Goal: Task Accomplishment & Management: Manage account settings

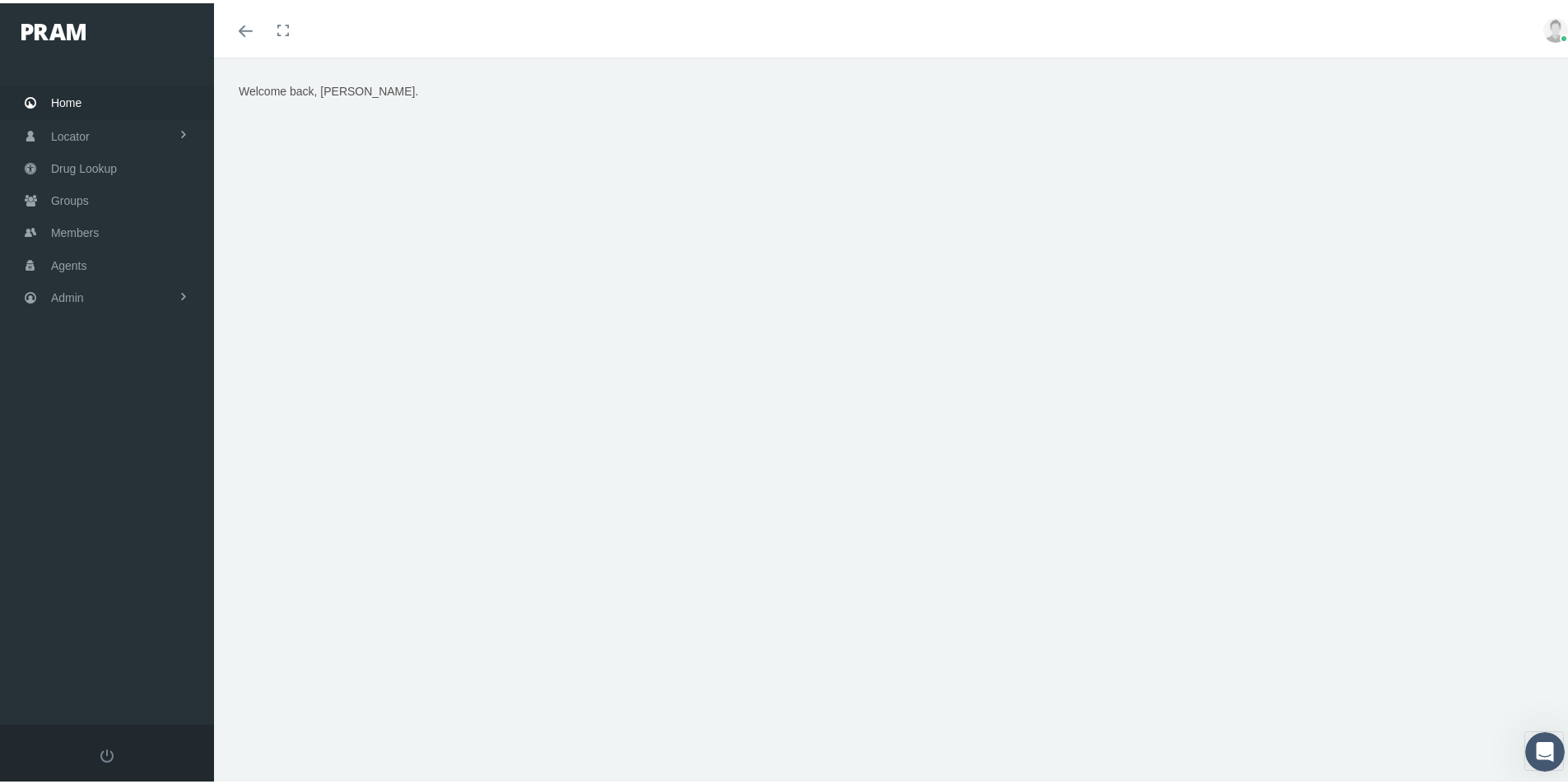
click at [687, 707] on div "Welcome back, Kim." at bounding box center [896, 428] width 1366 height 747
click at [66, 228] on span "Members" at bounding box center [75, 230] width 48 height 32
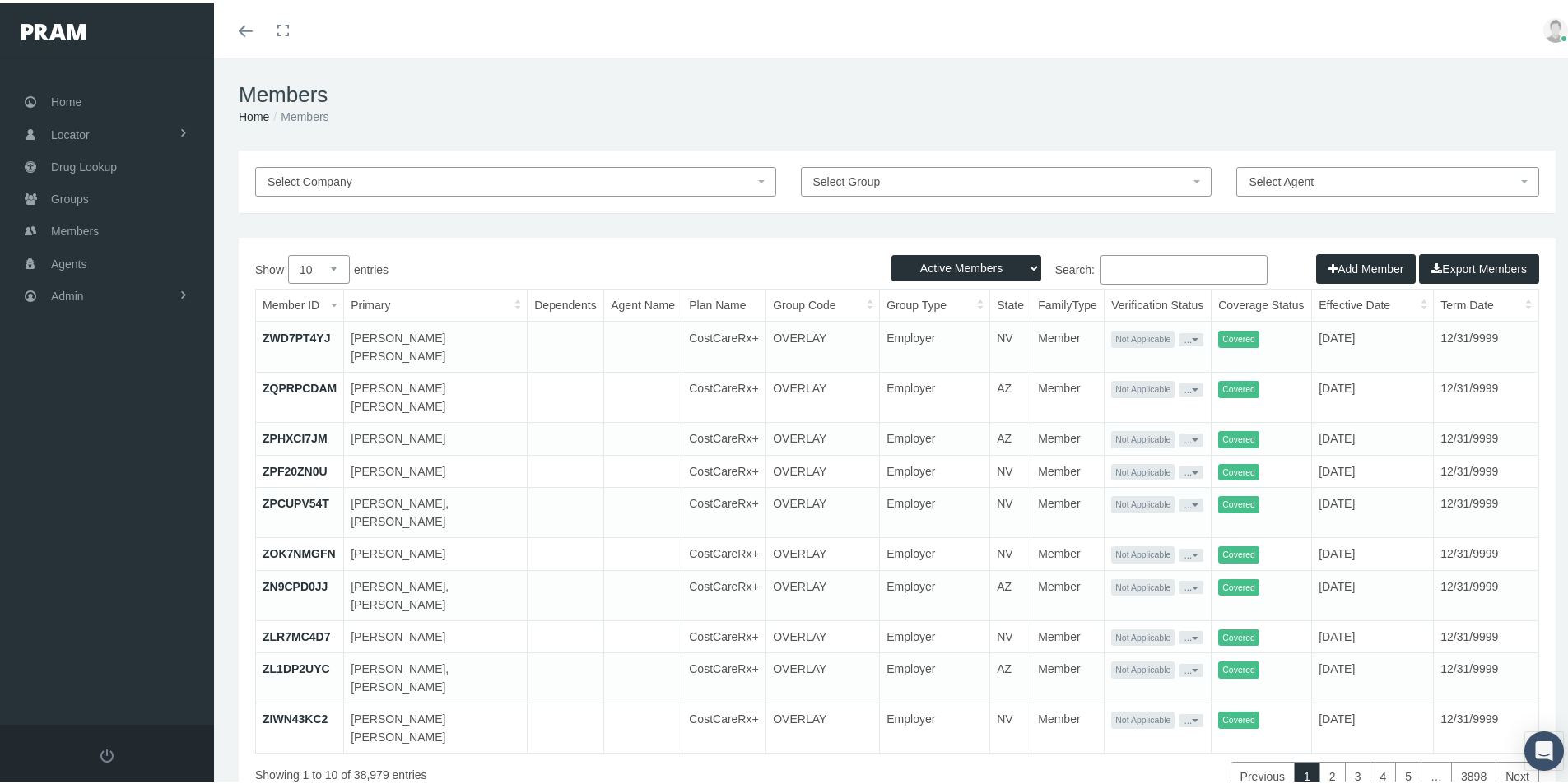
paste input "002779179"
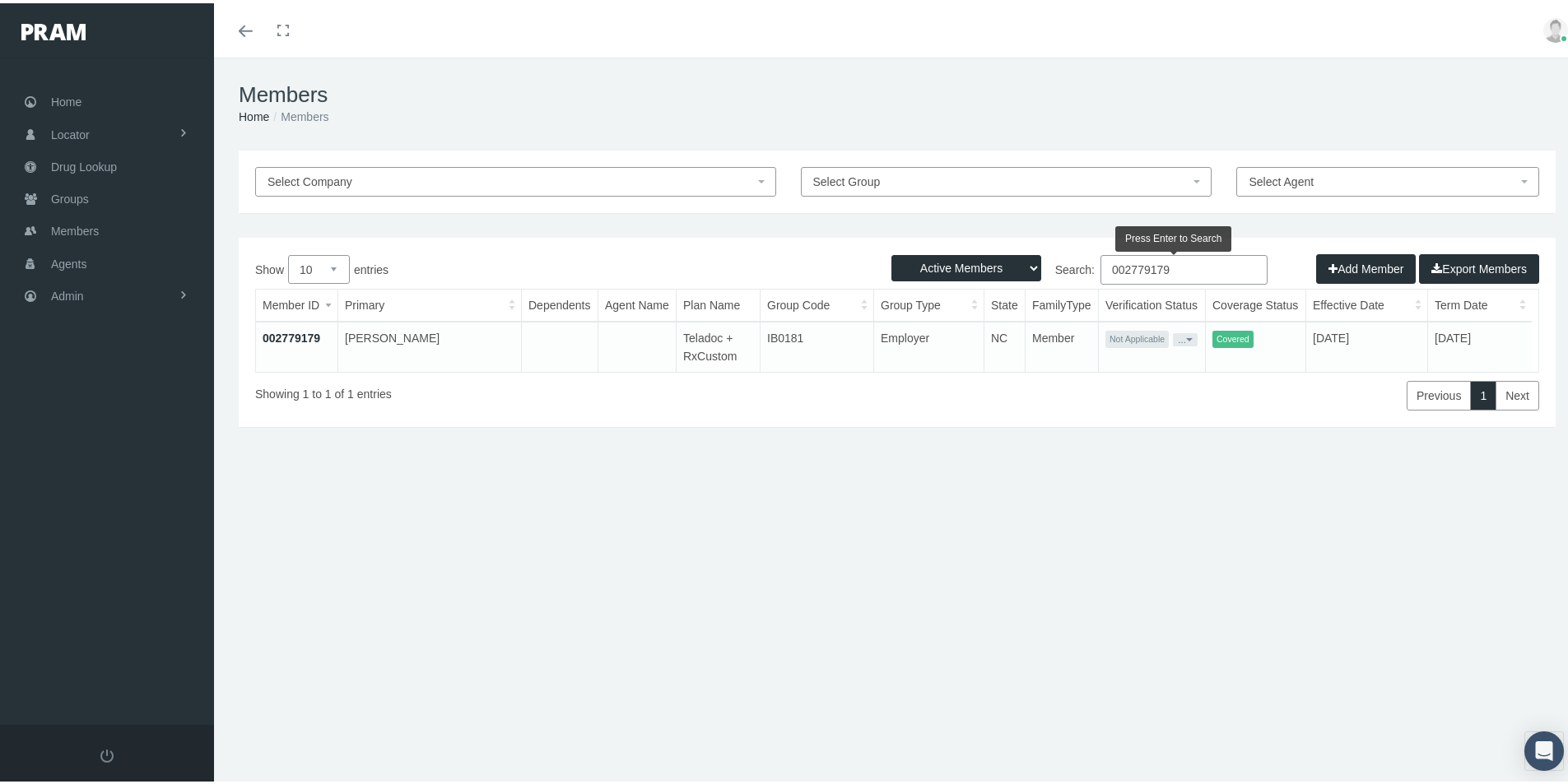
type input "002779179"
click at [298, 336] on link "002779179" at bounding box center [291, 334] width 57 height 13
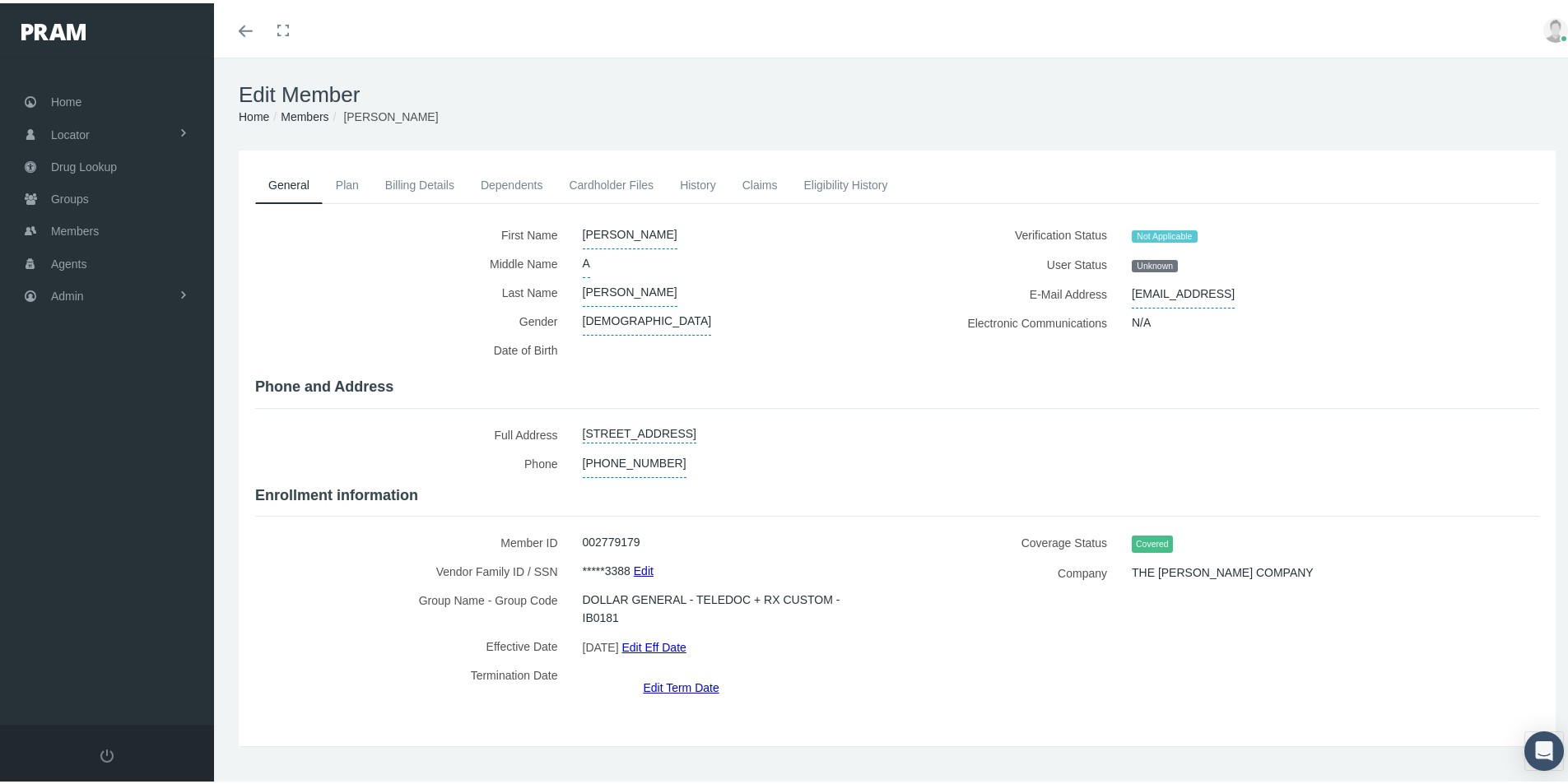
click at [1203, 295] on span "GLOWBABBY@AOL.CONM" at bounding box center [1183, 290] width 103 height 29
type input "[EMAIL_ADDRESS][DOMAIN_NAME]"
click at [1302, 290] on icon "submit" at bounding box center [1307, 290] width 10 height 16
click at [591, 178] on link "Cardholder Files" at bounding box center [611, 181] width 111 height 37
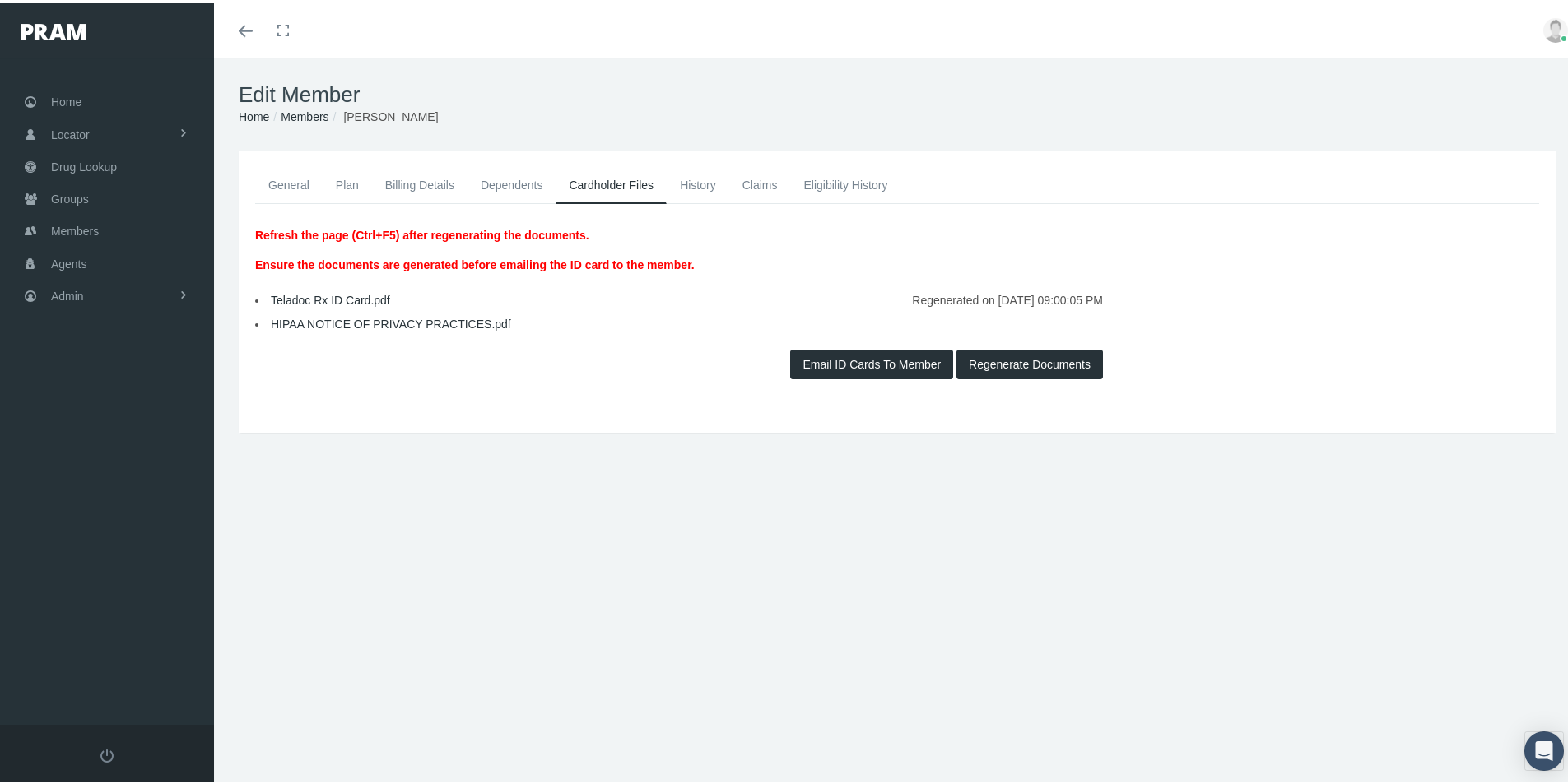
click at [1019, 363] on button "Regenerate Documents" at bounding box center [1029, 361] width 147 height 30
click at [845, 356] on button "Email ID Cards To Member" at bounding box center [872, 361] width 162 height 30
click at [705, 178] on link "History" at bounding box center [697, 181] width 62 height 37
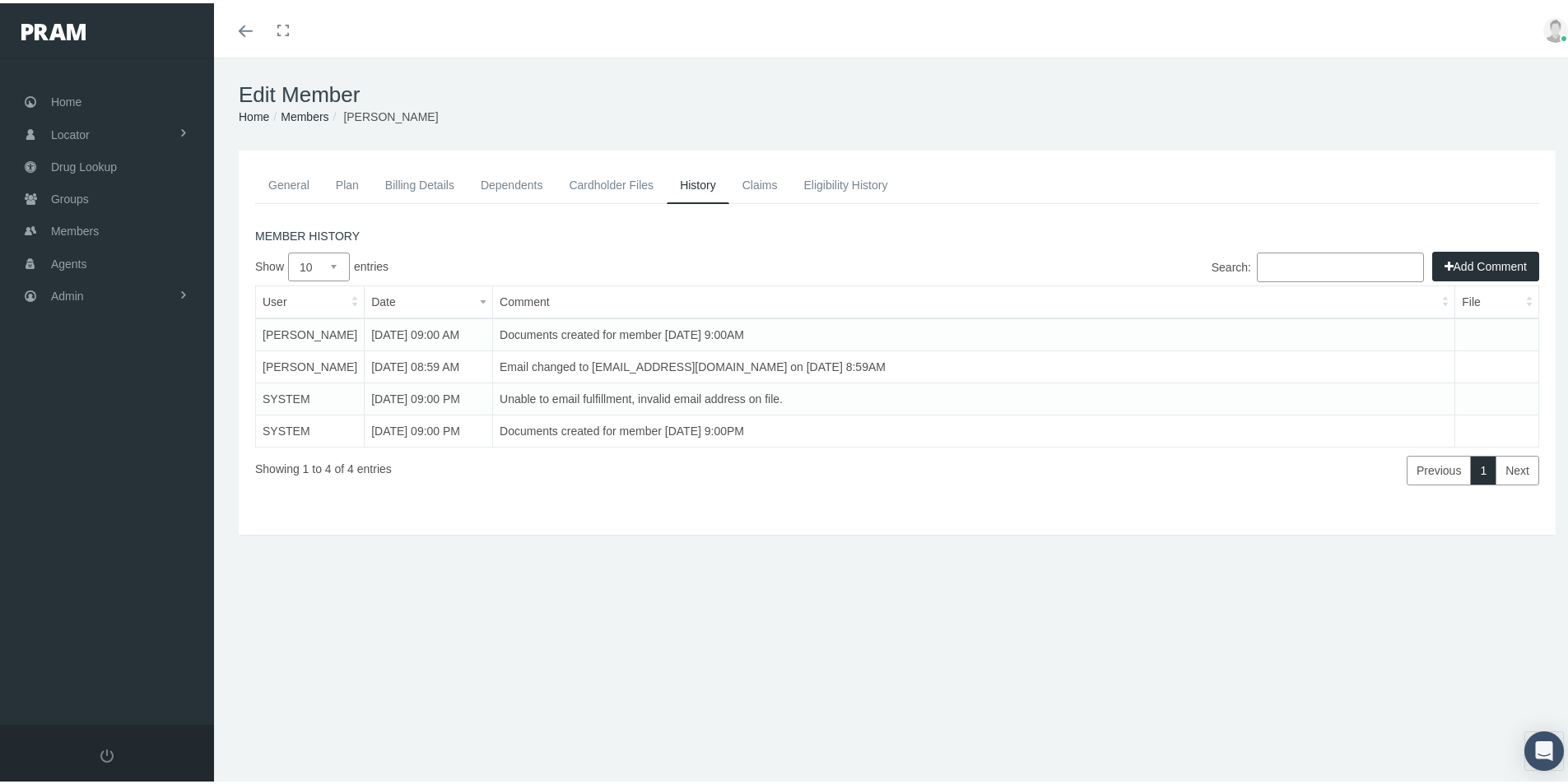
click at [1458, 262] on button "Add Comment" at bounding box center [1485, 263] width 107 height 30
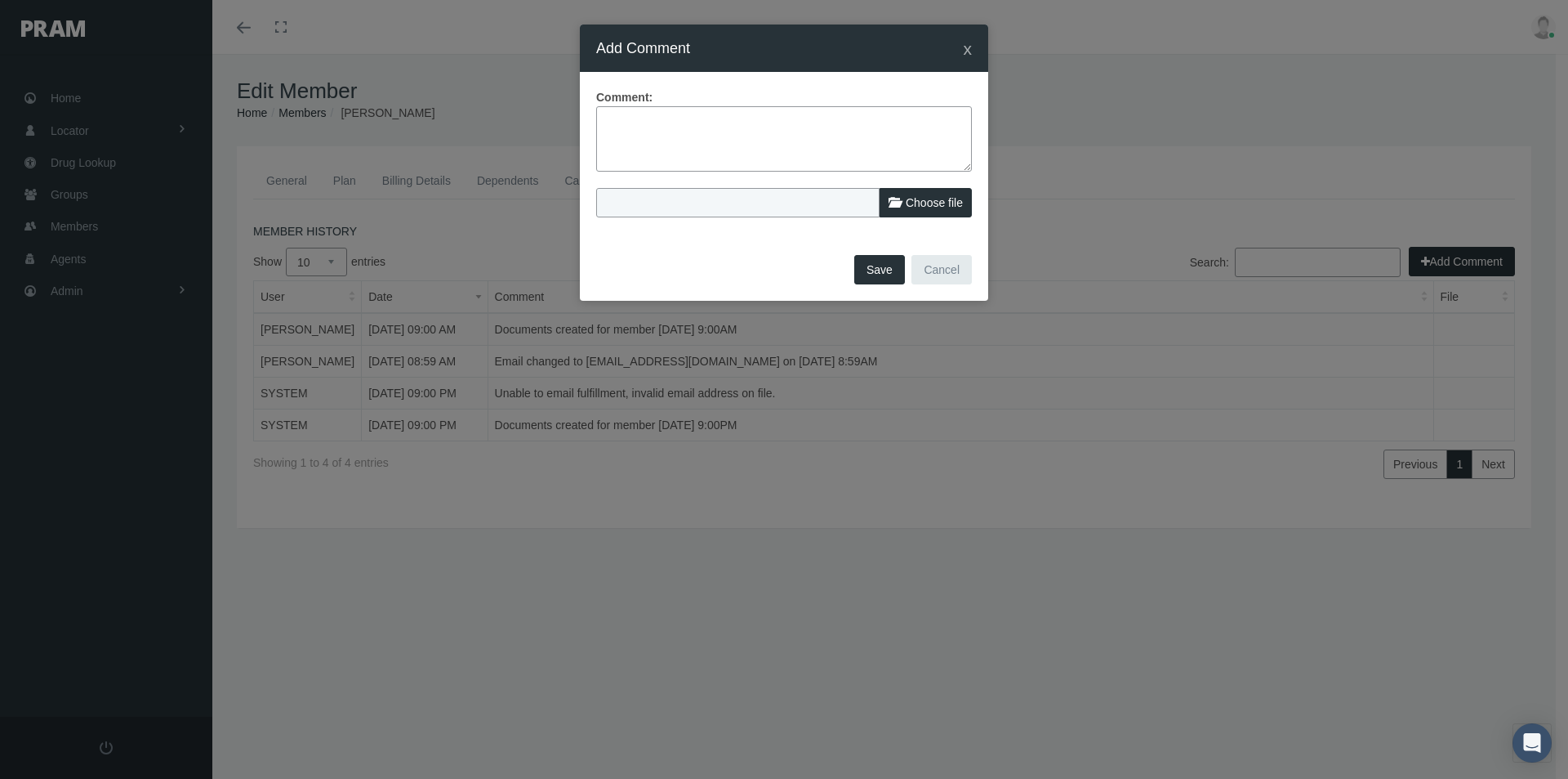
click at [615, 127] on textarea at bounding box center [784, 139] width 376 height 65
type textarea "Email sent over with a typo - corrected email, regenerated documents and resent…"
drag, startPoint x: 886, startPoint y: 268, endPoint x: 763, endPoint y: 317, distance: 132.4
click at [886, 268] on button "Save" at bounding box center [880, 270] width 51 height 30
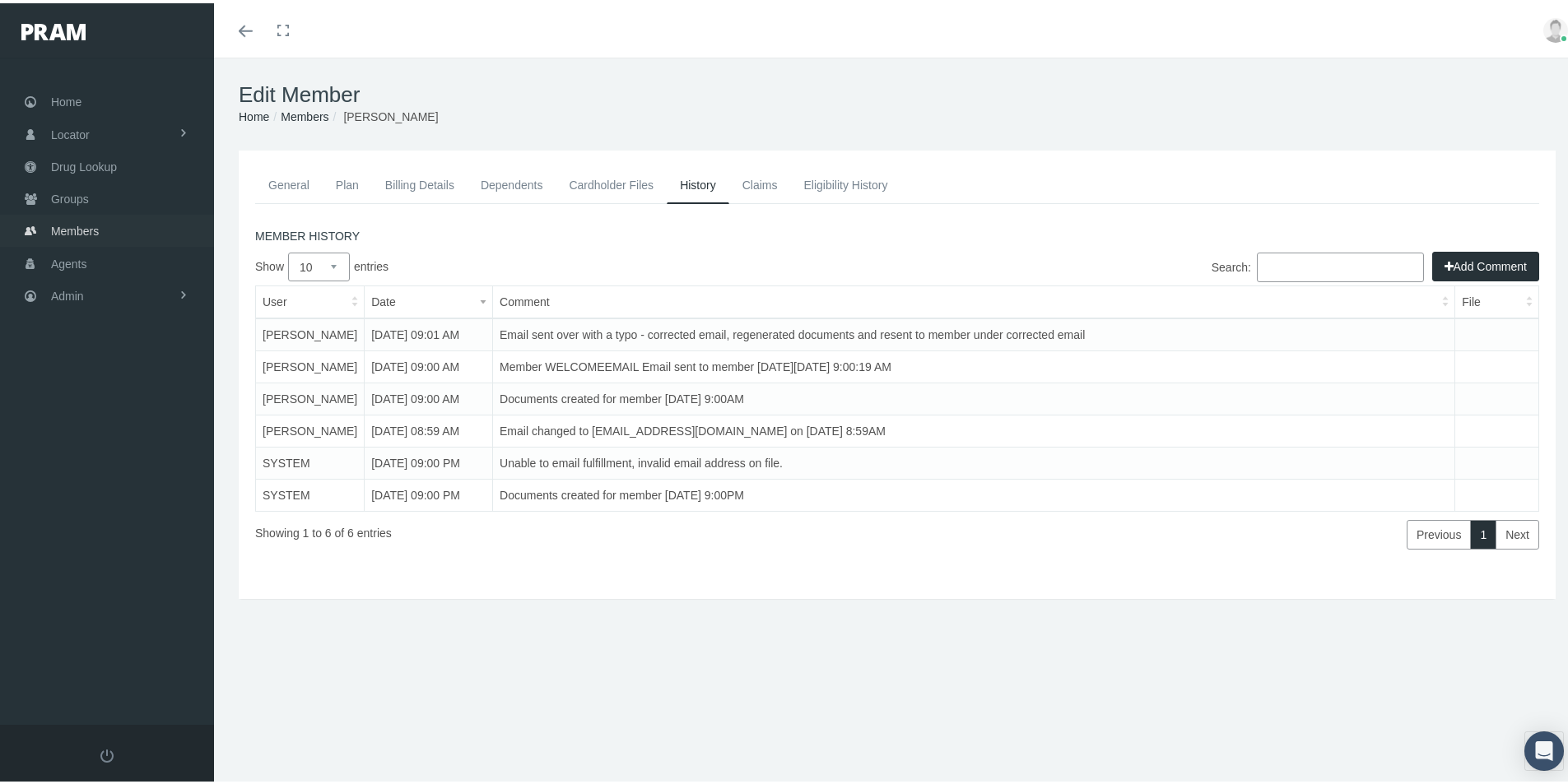
click at [79, 231] on span "Members" at bounding box center [75, 228] width 48 height 32
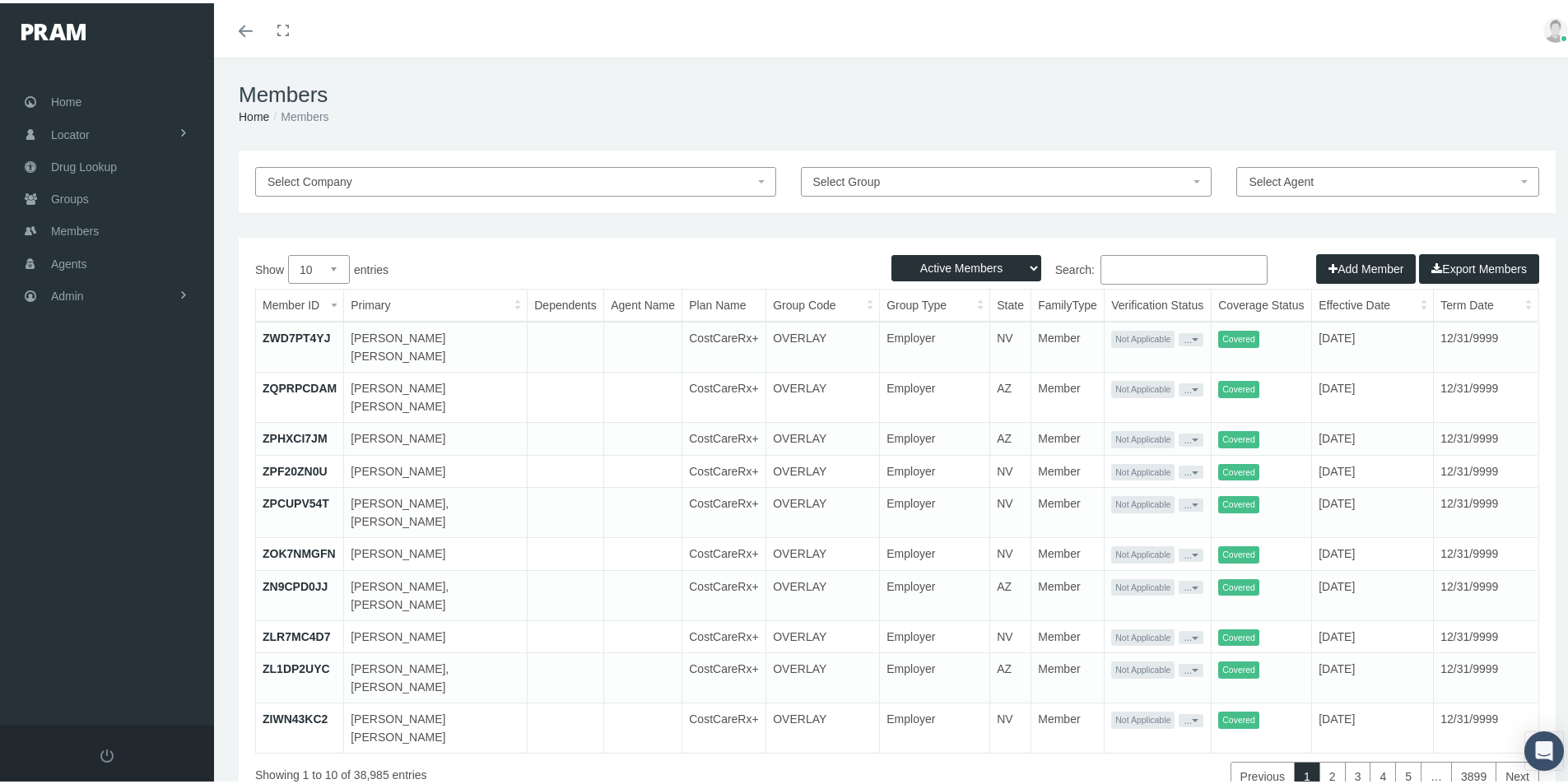
click at [1102, 267] on input "Search:" at bounding box center [1184, 266] width 167 height 30
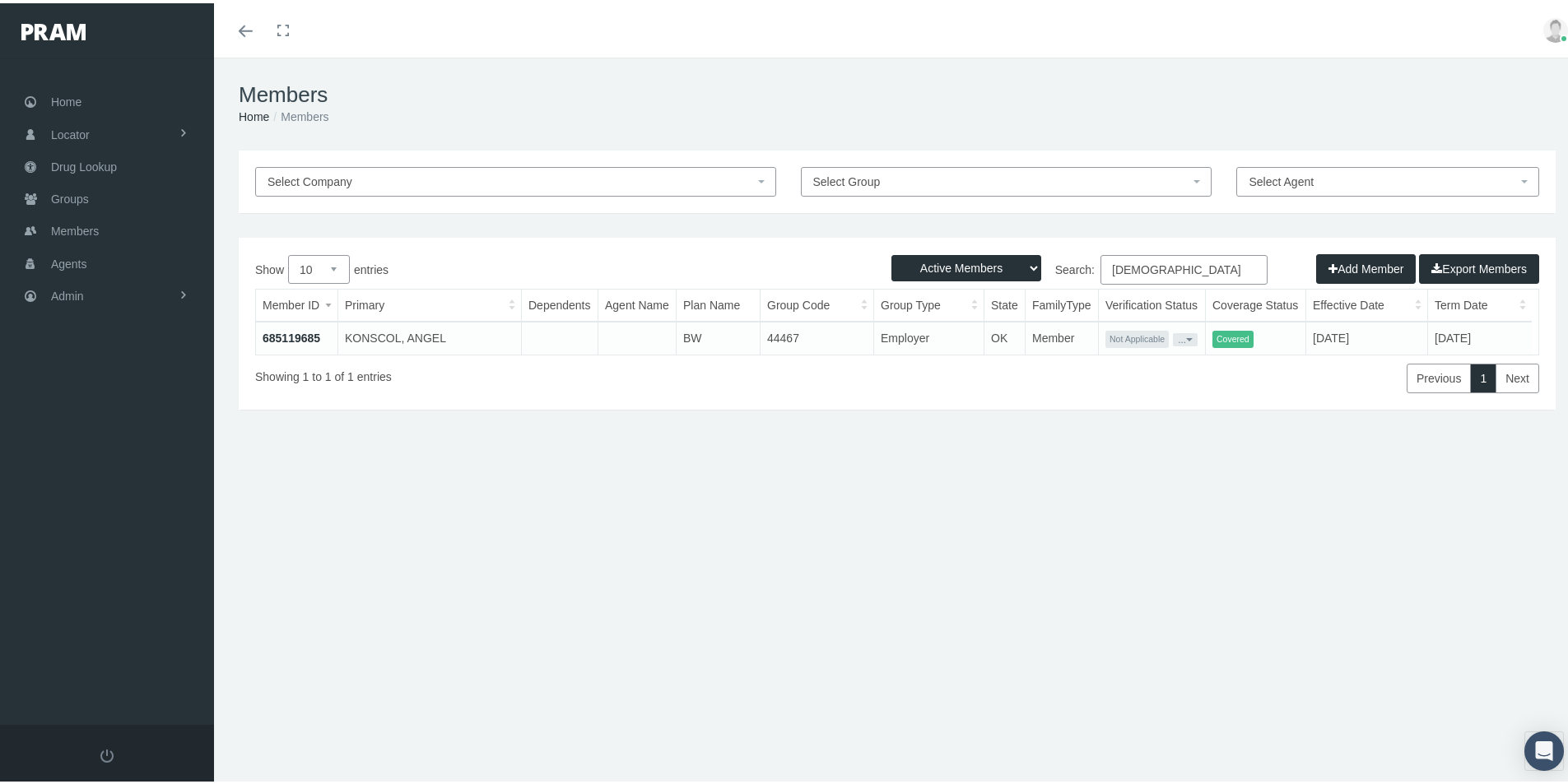
type input "Konscol"
drag, startPoint x: 294, startPoint y: 336, endPoint x: 294, endPoint y: 346, distance: 10.0
click at [294, 336] on link "685119685" at bounding box center [291, 334] width 57 height 13
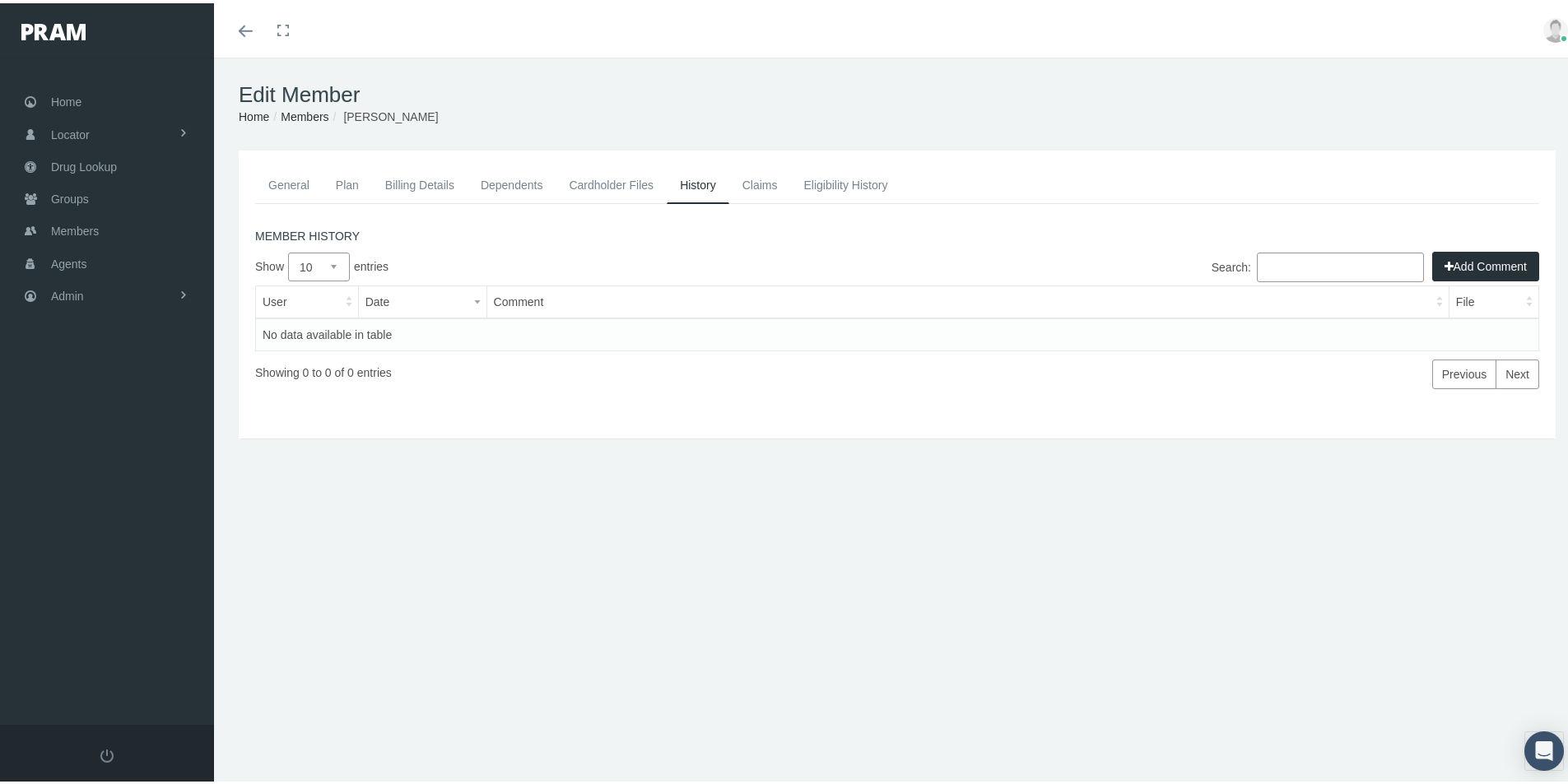
click at [832, 181] on link "Eligibility History" at bounding box center [845, 181] width 110 height 37
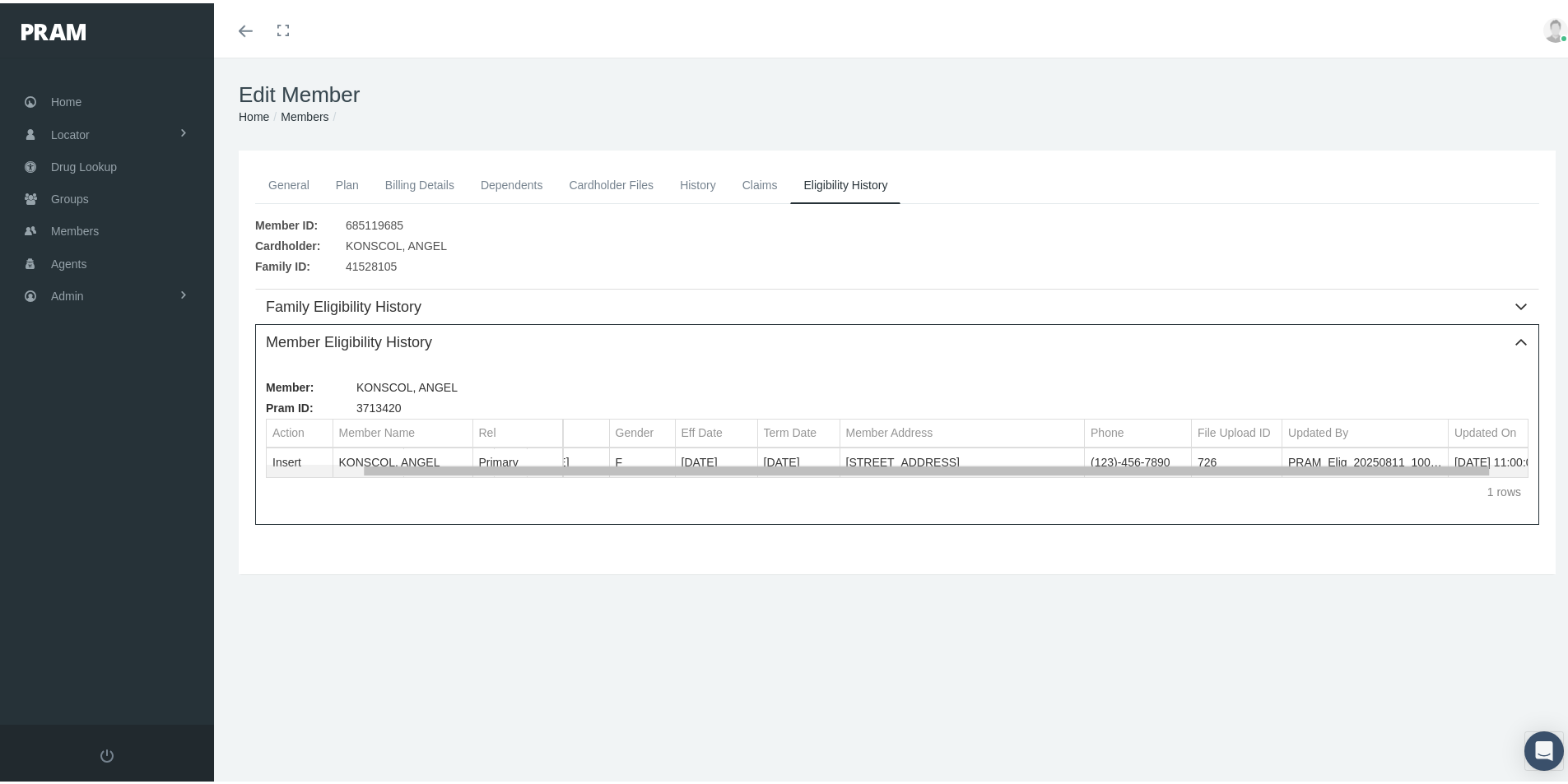
scroll to position [0, 134]
drag, startPoint x: 947, startPoint y: 468, endPoint x: 1155, endPoint y: 469, distance: 208.0
click at [1155, 469] on body "Toggle Fullscreen Toggle navigation Toggle menubar Toggle fullscreen Profile Lo…" at bounding box center [789, 392] width 1580 height 784
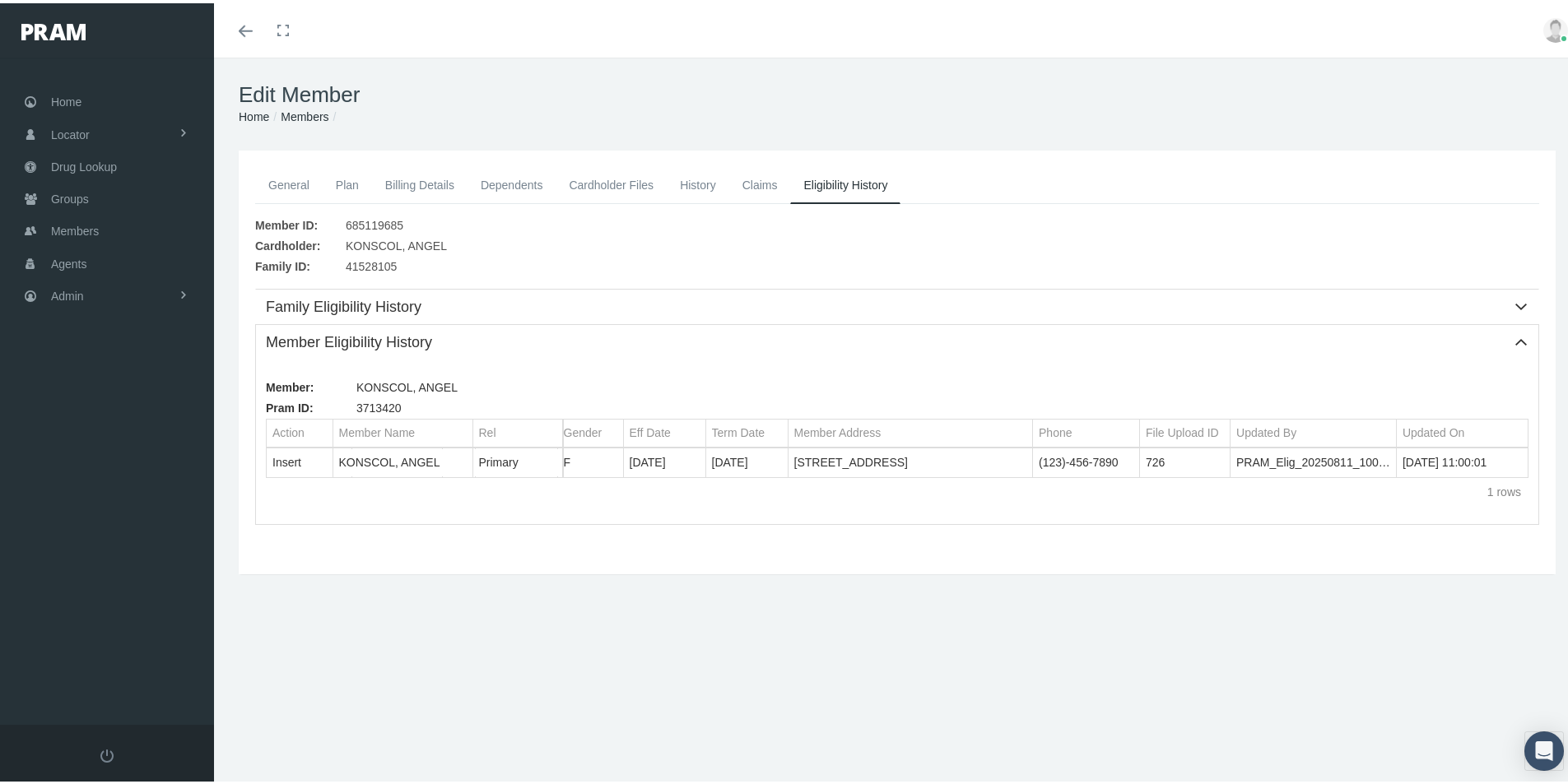
drag, startPoint x: 430, startPoint y: 717, endPoint x: 460, endPoint y: 726, distance: 31.3
click at [431, 717] on div "Edit Member Home Groups Members General Plan Billing Details Dependents Cardhol…" at bounding box center [896, 428] width 1366 height 747
click at [693, 642] on div "Edit Member Home Groups Members General Plan Billing Details Dependents Cardhol…" at bounding box center [896, 428] width 1366 height 747
click at [761, 615] on div "General Plan Billing Details Dependents Cardholder Files History 1" at bounding box center [896, 384] width 1366 height 473
click at [598, 180] on link "Cardholder Files" at bounding box center [611, 181] width 111 height 37
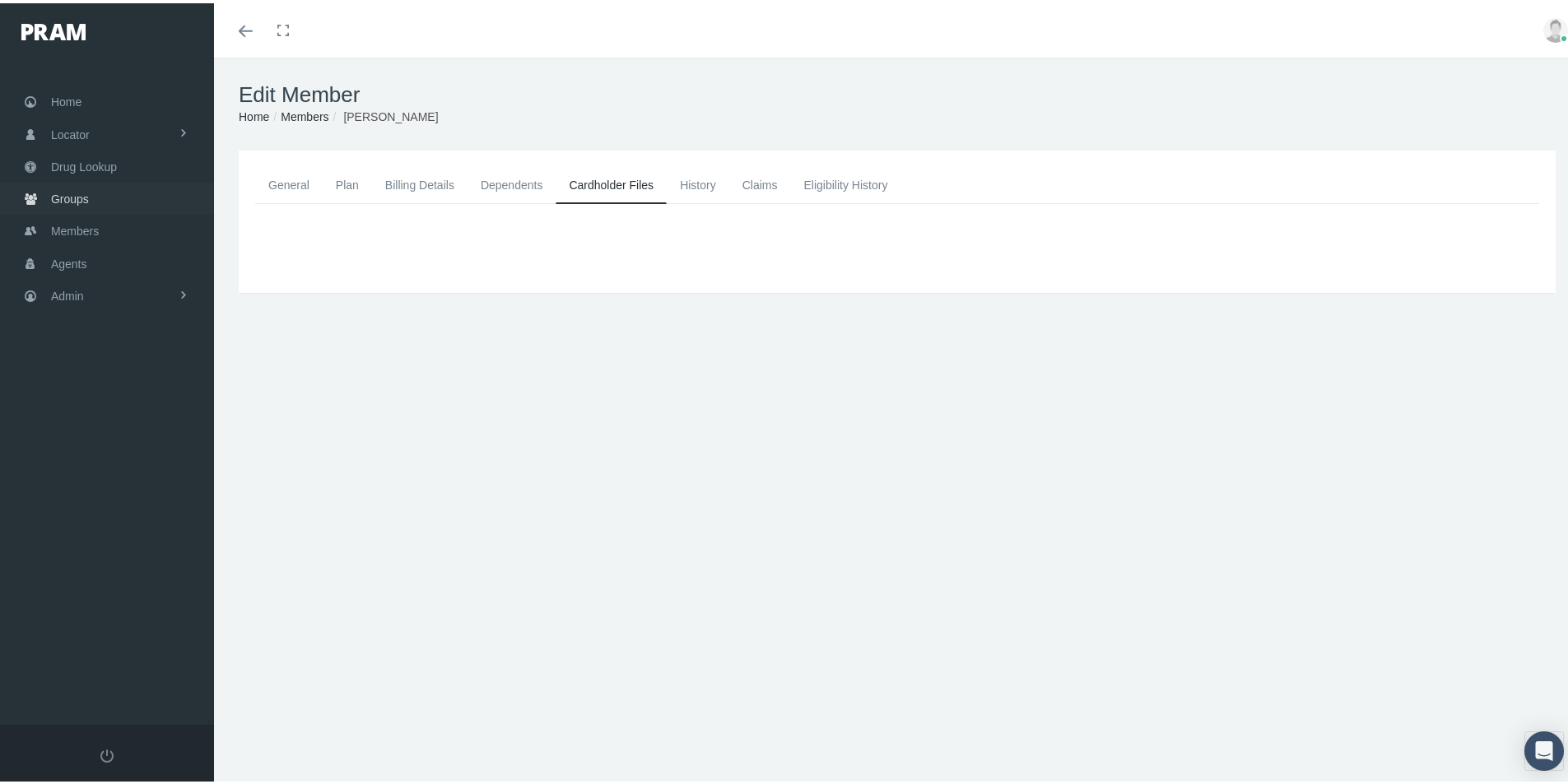
click at [70, 198] on span "Groups" at bounding box center [70, 196] width 38 height 32
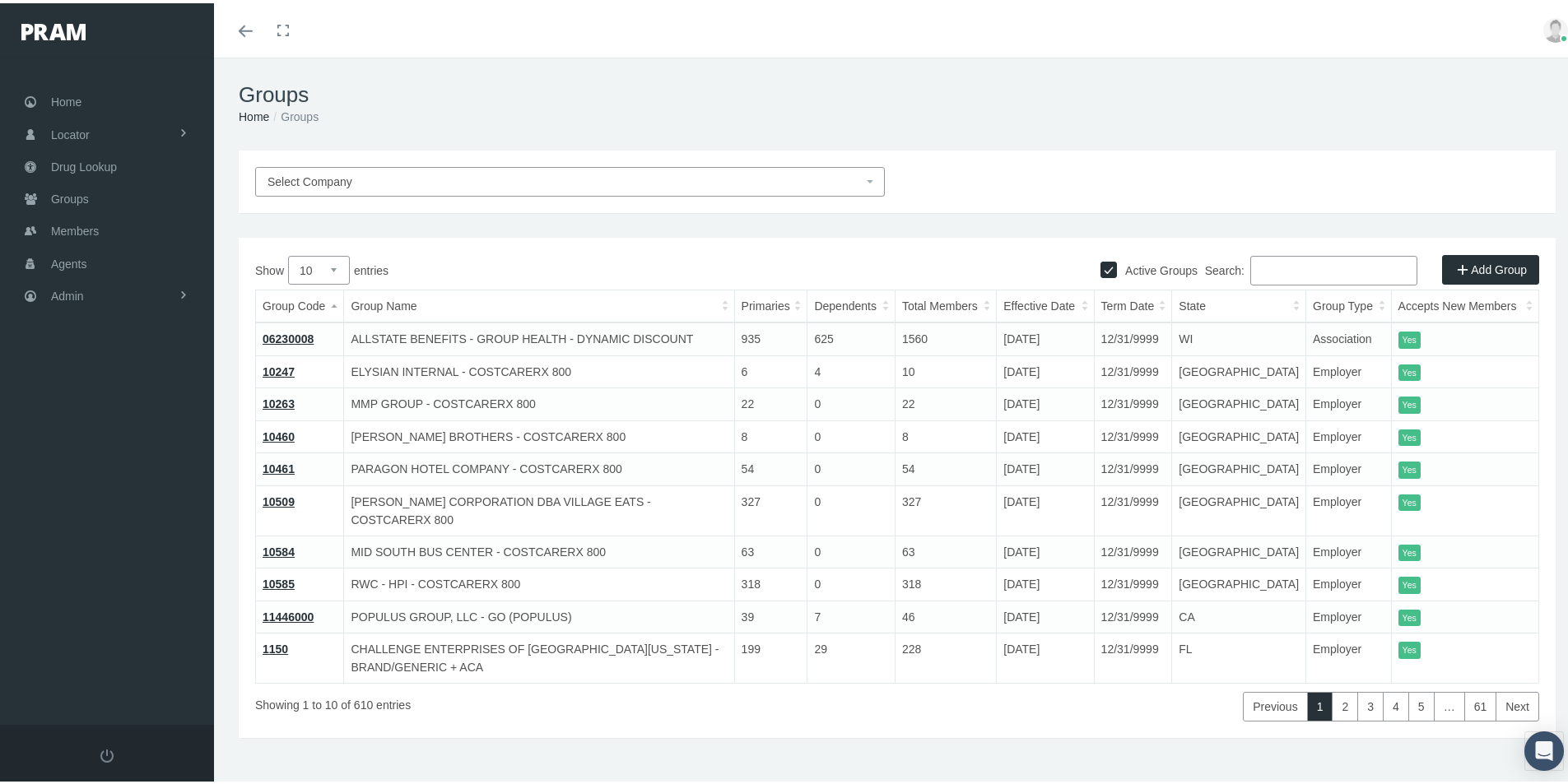
click at [1265, 270] on input "Search:" at bounding box center [1333, 267] width 167 height 30
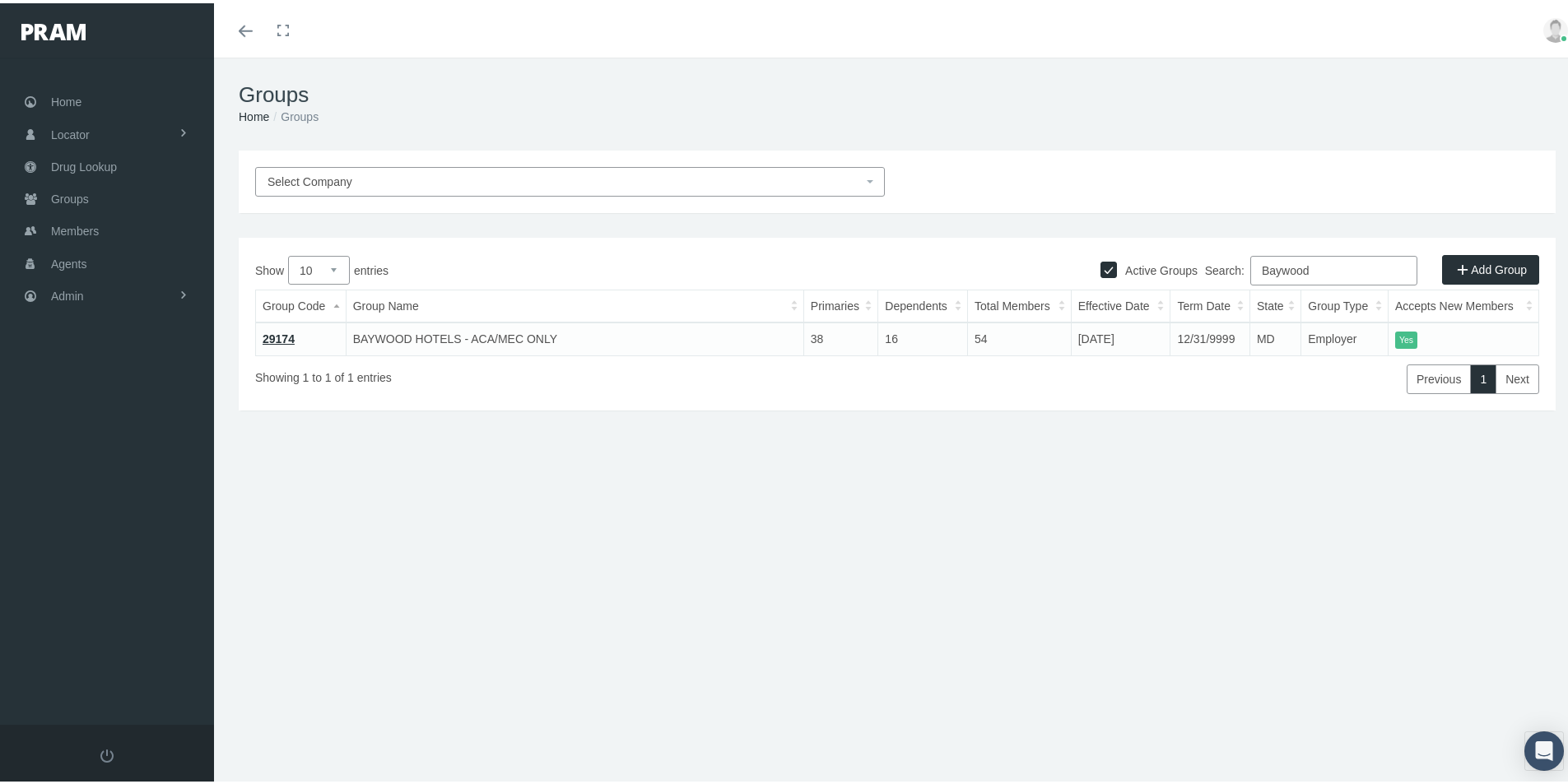
type input "Baywood"
click at [276, 339] on link "29174" at bounding box center [278, 335] width 32 height 13
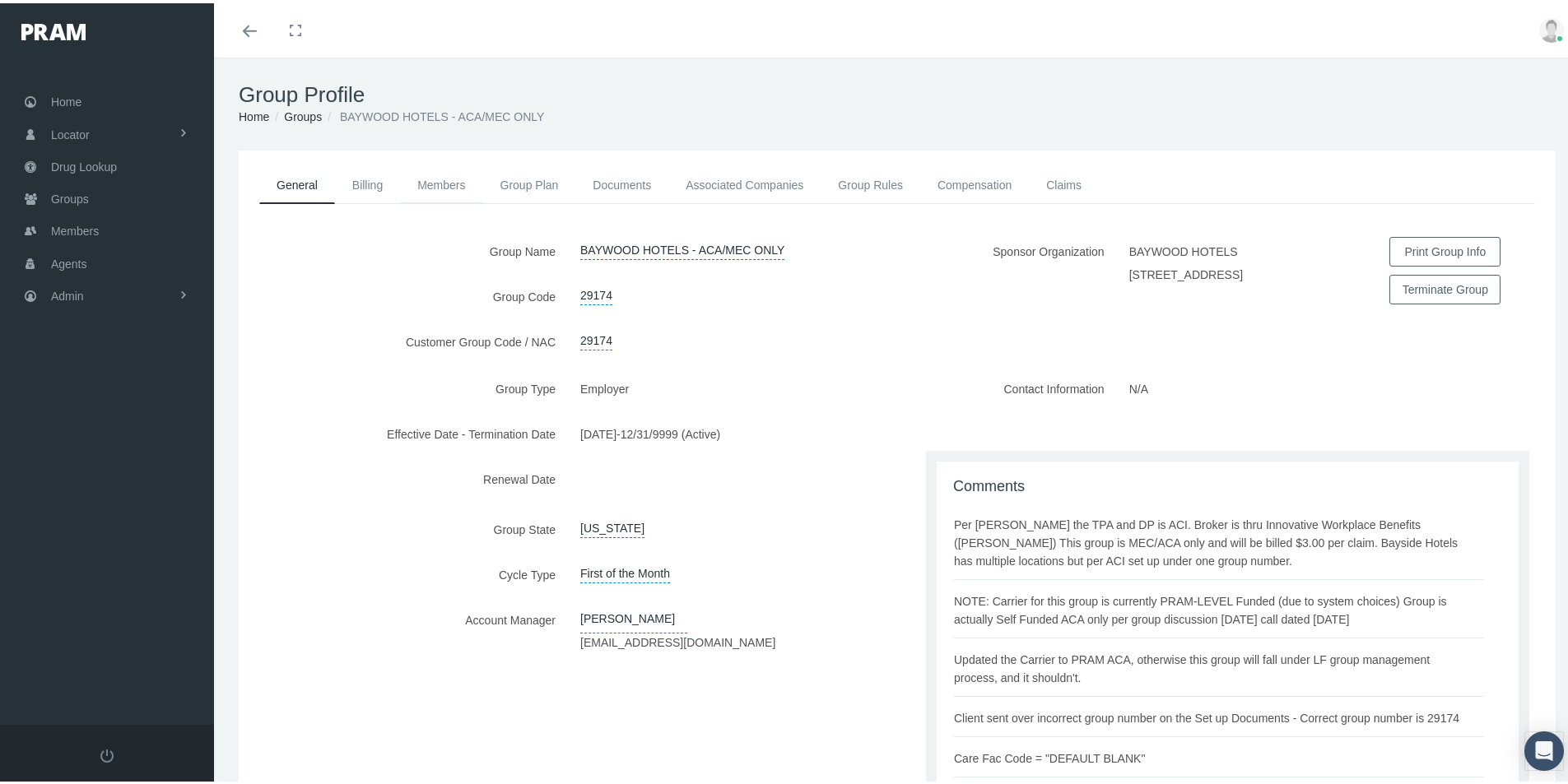
click at [440, 182] on link "Members" at bounding box center [441, 181] width 82 height 37
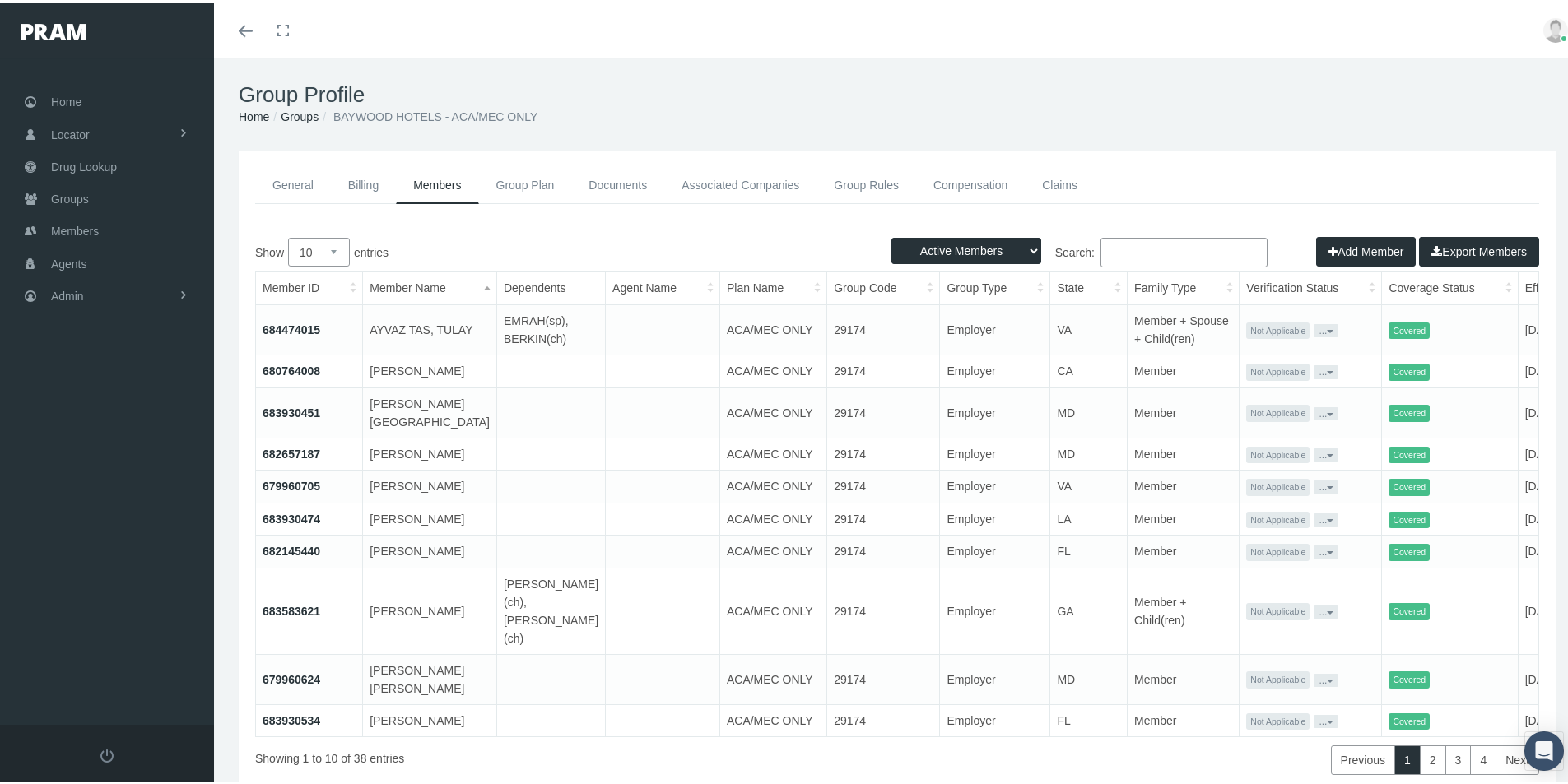
drag, startPoint x: 1106, startPoint y: 253, endPoint x: 1148, endPoint y: 258, distance: 42.3
click at [1105, 254] on input "Search:" at bounding box center [1184, 249] width 167 height 30
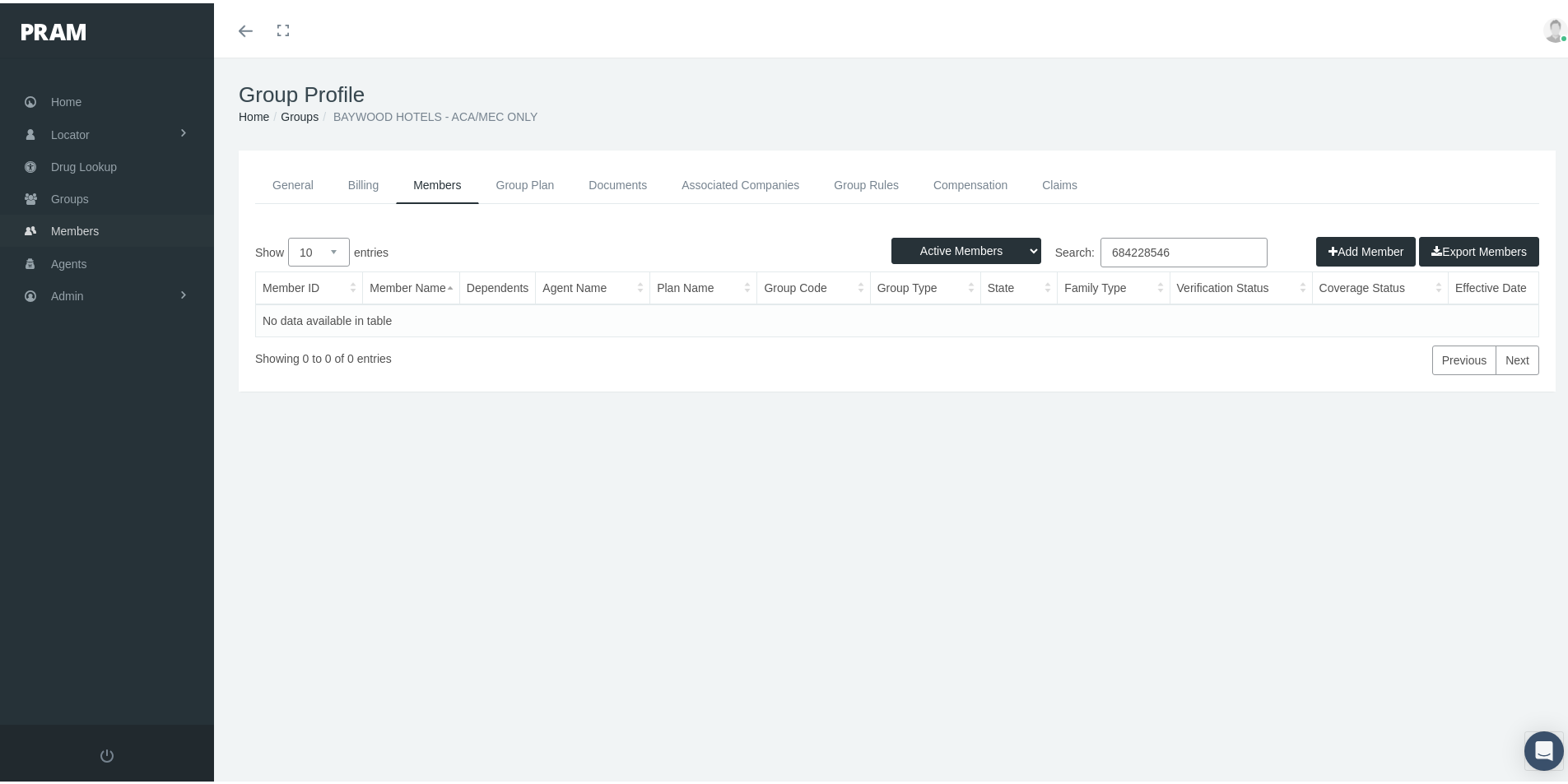
type input "684228546"
click at [75, 223] on span "Members" at bounding box center [75, 228] width 48 height 32
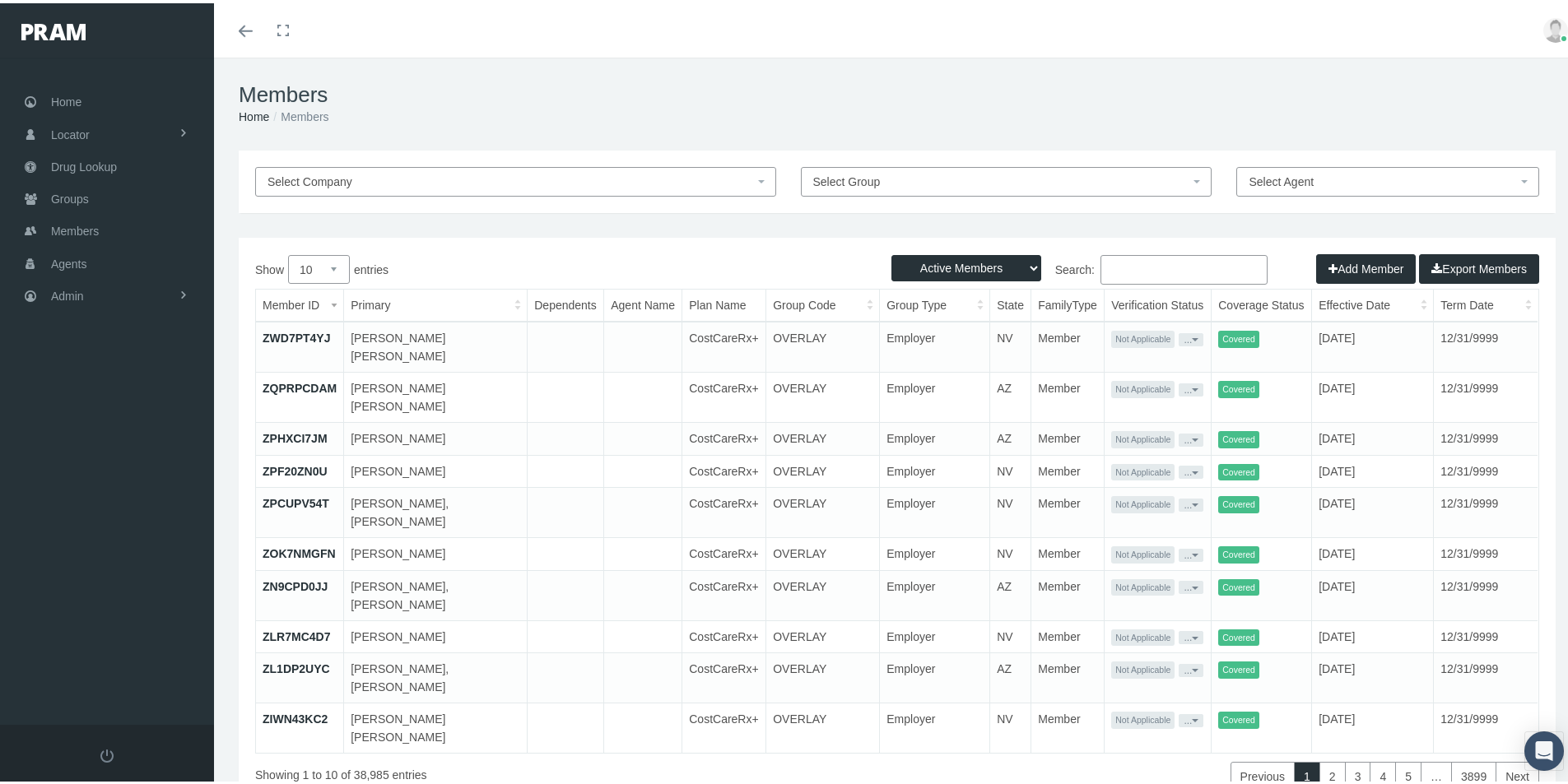
click at [1104, 263] on input "Search:" at bounding box center [1184, 266] width 167 height 30
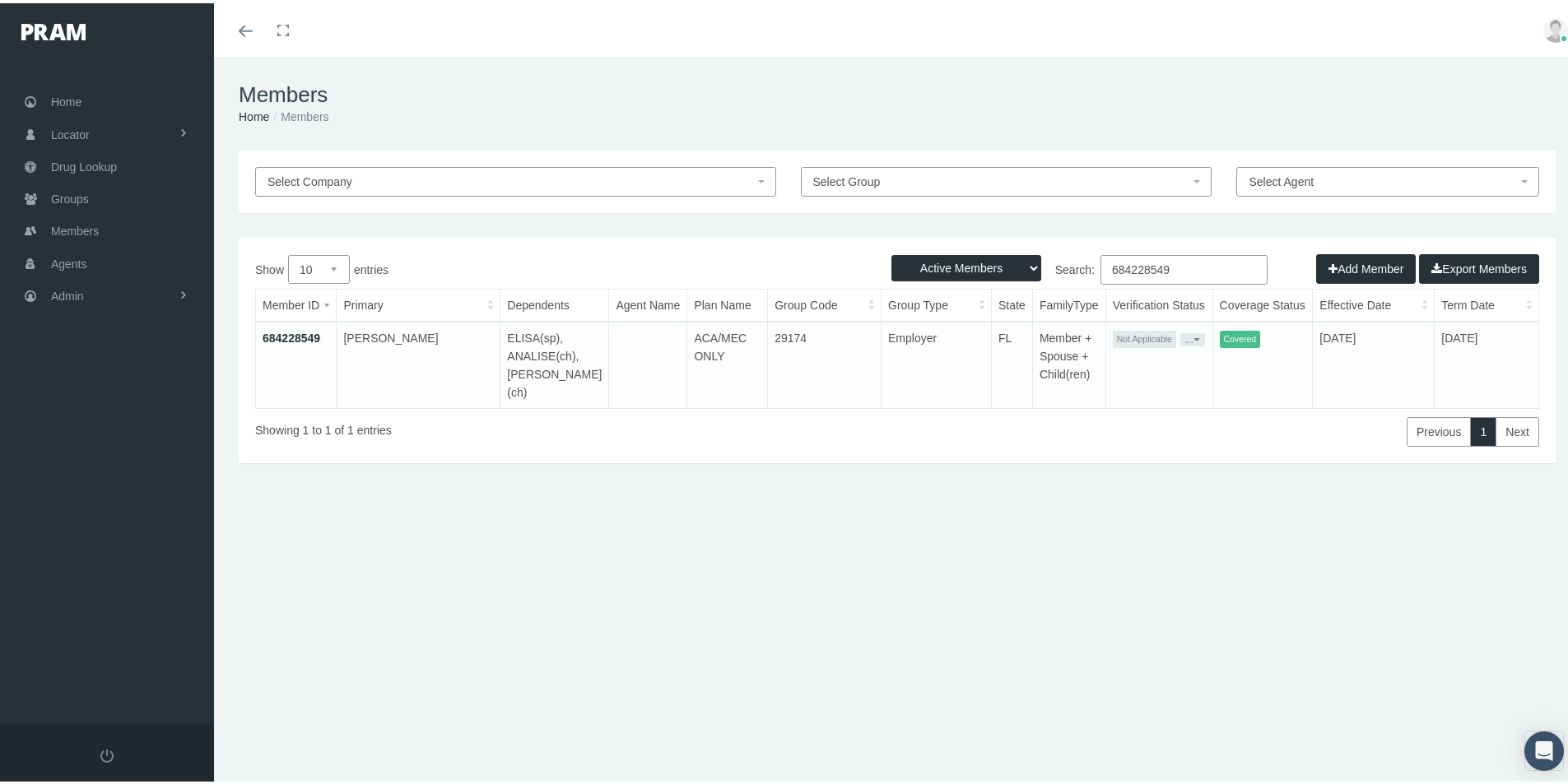
type input "684228549"
click at [290, 333] on link "684228549" at bounding box center [291, 334] width 57 height 13
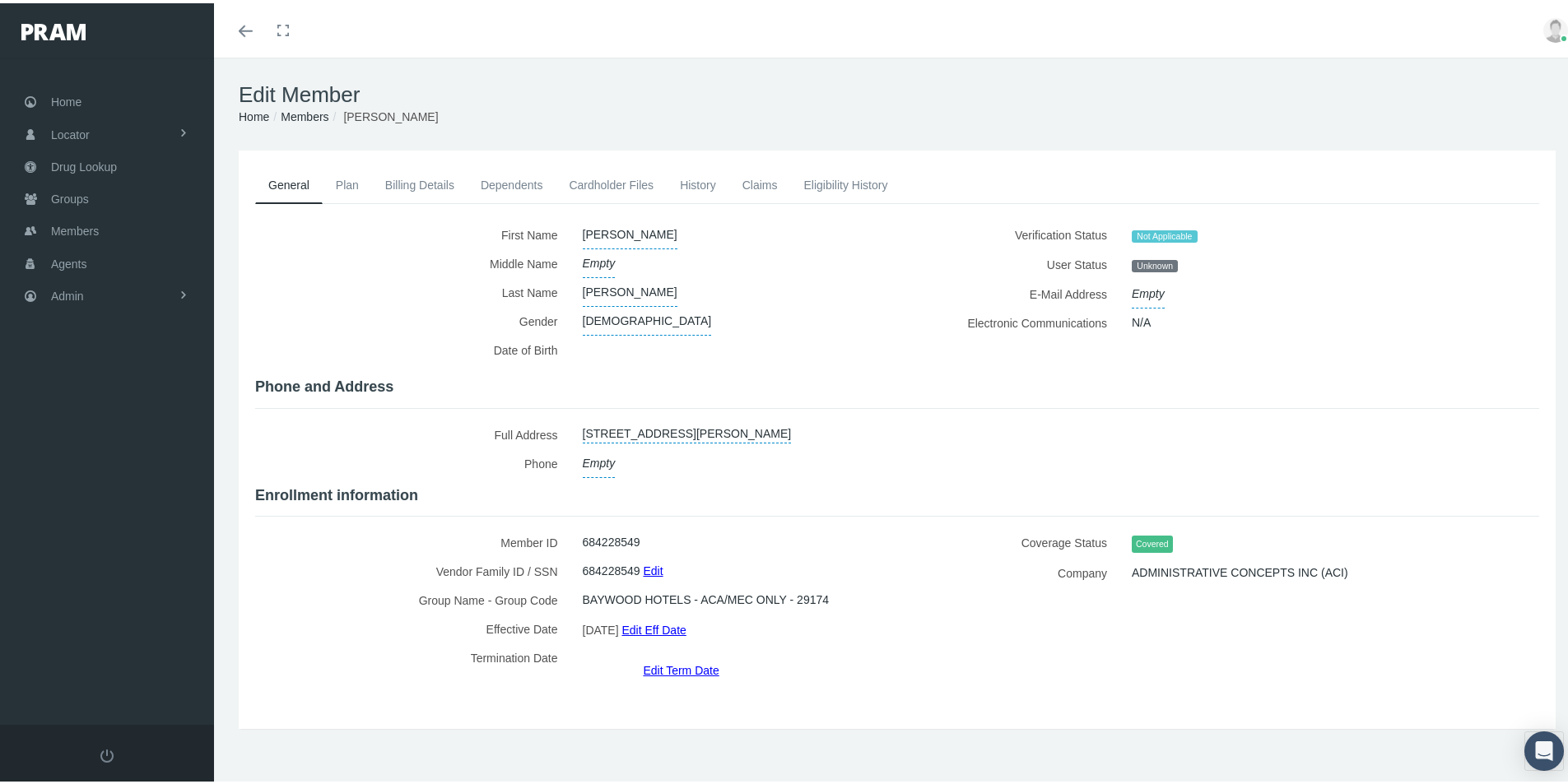
drag, startPoint x: 832, startPoint y: 693, endPoint x: 824, endPoint y: 663, distance: 31.0
click at [831, 693] on div "General Plan Billing Details Dependents Cardholder Files" at bounding box center [896, 436] width 1324 height 545
click at [603, 179] on link "Cardholder Files" at bounding box center [611, 181] width 111 height 37
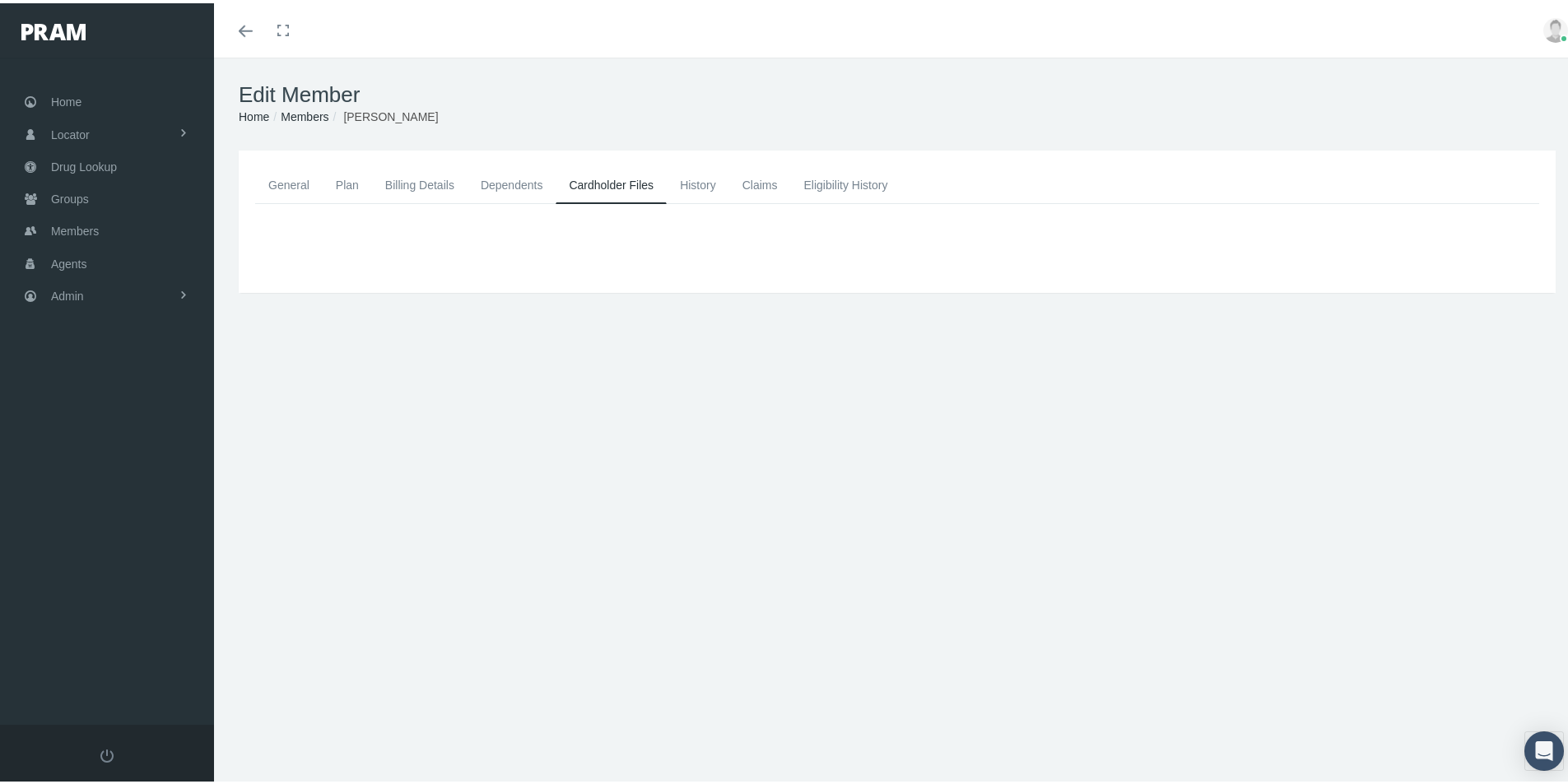
click at [290, 182] on link "General" at bounding box center [289, 181] width 67 height 37
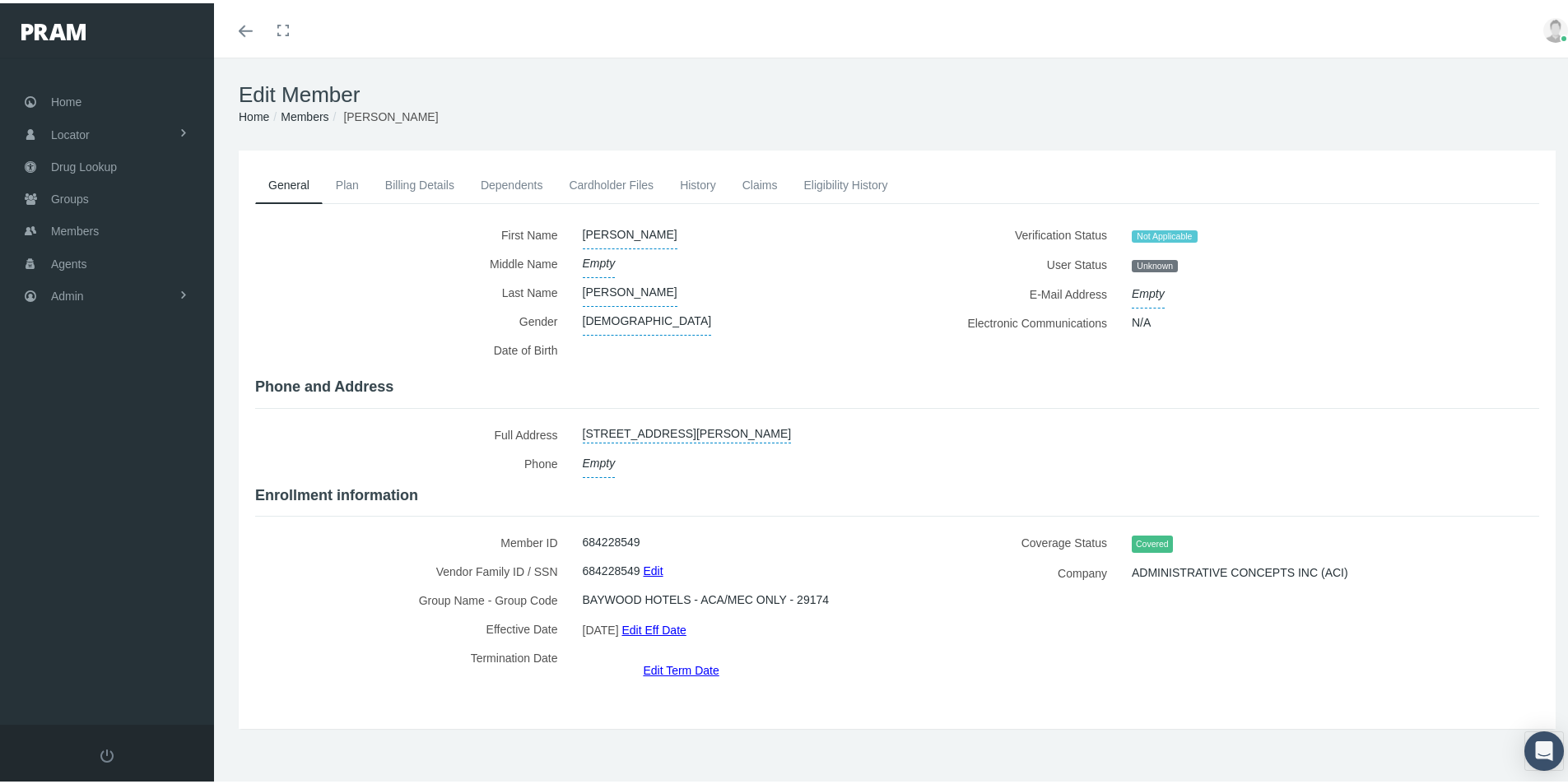
click at [595, 740] on div "General Plan Billing Details Dependents Cardholder Files History" at bounding box center [896, 461] width 1366 height 628
click at [775, 671] on div "General Plan Billing Details Dependents Cardholder Files" at bounding box center [896, 436] width 1324 height 545
click at [315, 595] on label "Group Name - Group Code" at bounding box center [413, 596] width 315 height 29
drag, startPoint x: 789, startPoint y: 685, endPoint x: 773, endPoint y: 687, distance: 16.1
click at [789, 685] on div "General Plan Billing Details Dependents Cardholder Files" at bounding box center [896, 436] width 1324 height 545
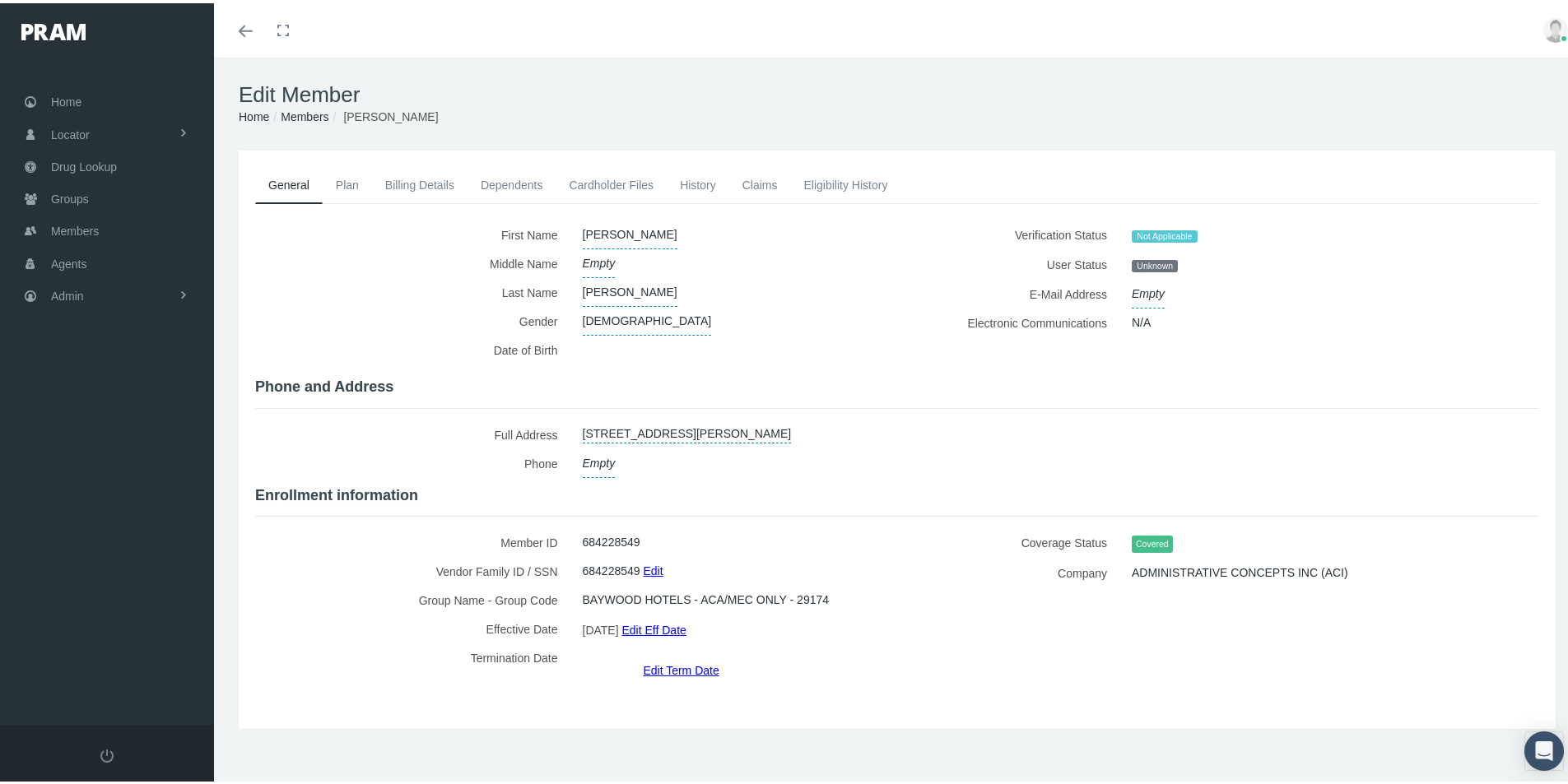
click at [496, 692] on div "General Plan Billing Details Dependents Cardholder Files" at bounding box center [896, 436] width 1324 height 545
click at [781, 720] on div "General Plan Billing Details Dependents Cardholder Files History" at bounding box center [896, 461] width 1366 height 628
click at [304, 117] on link "Members" at bounding box center [304, 113] width 48 height 13
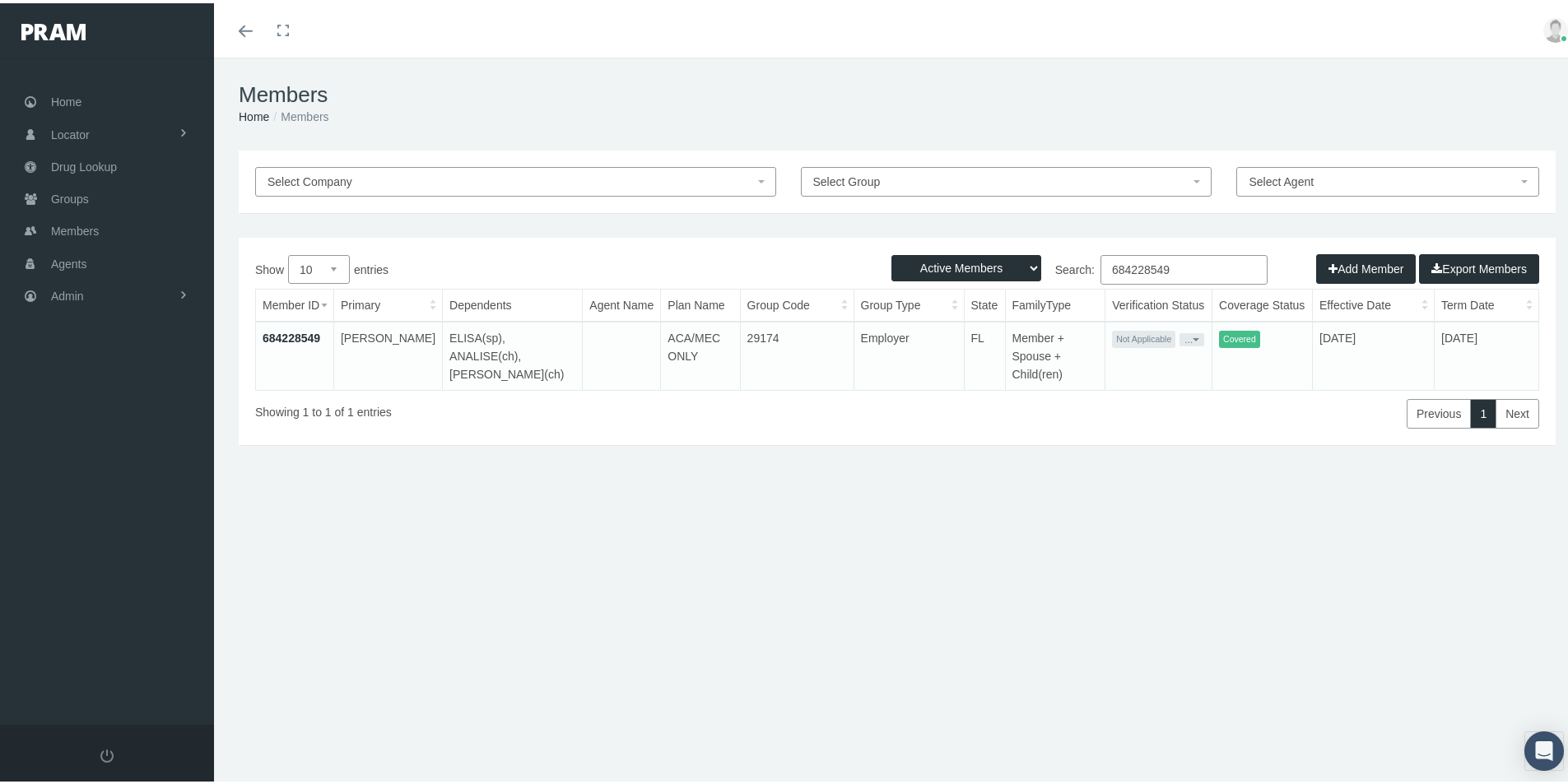
drag, startPoint x: 1174, startPoint y: 263, endPoint x: 984, endPoint y: 365, distance: 215.6
click at [965, 314] on div "Show 10 25 50 100 entries Search: 684228549 Member ID Primary Dependents Agent …" at bounding box center [897, 338] width 1284 height 173
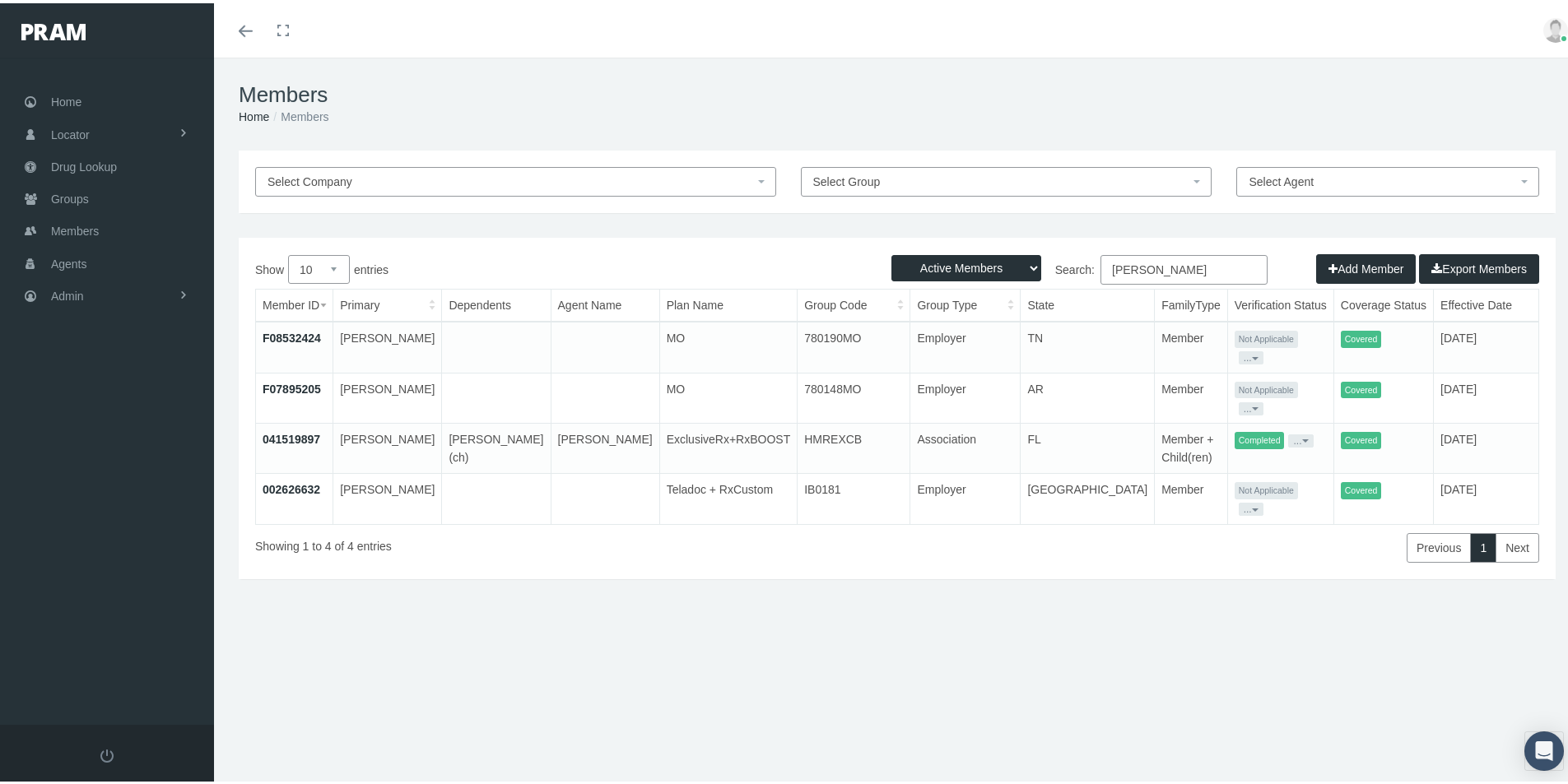
type input "Bolton"
drag, startPoint x: 831, startPoint y: 433, endPoint x: 751, endPoint y: 434, distance: 80.0
click at [797, 434] on td "HMREXCB" at bounding box center [854, 445] width 113 height 50
copy td "HMREXCB"
click at [72, 198] on span "Groups" at bounding box center [70, 196] width 38 height 32
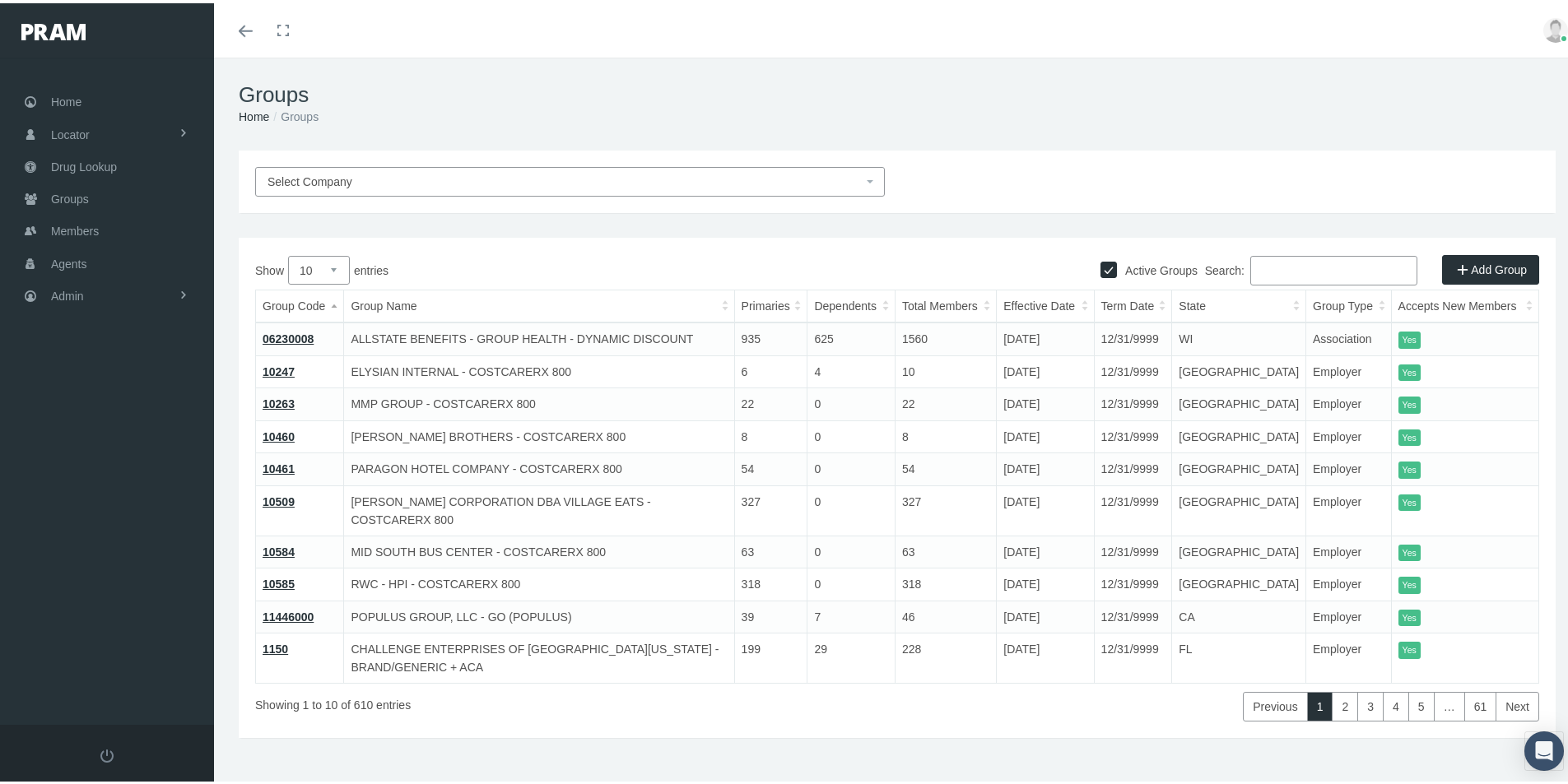
paste input "HMREXCB"
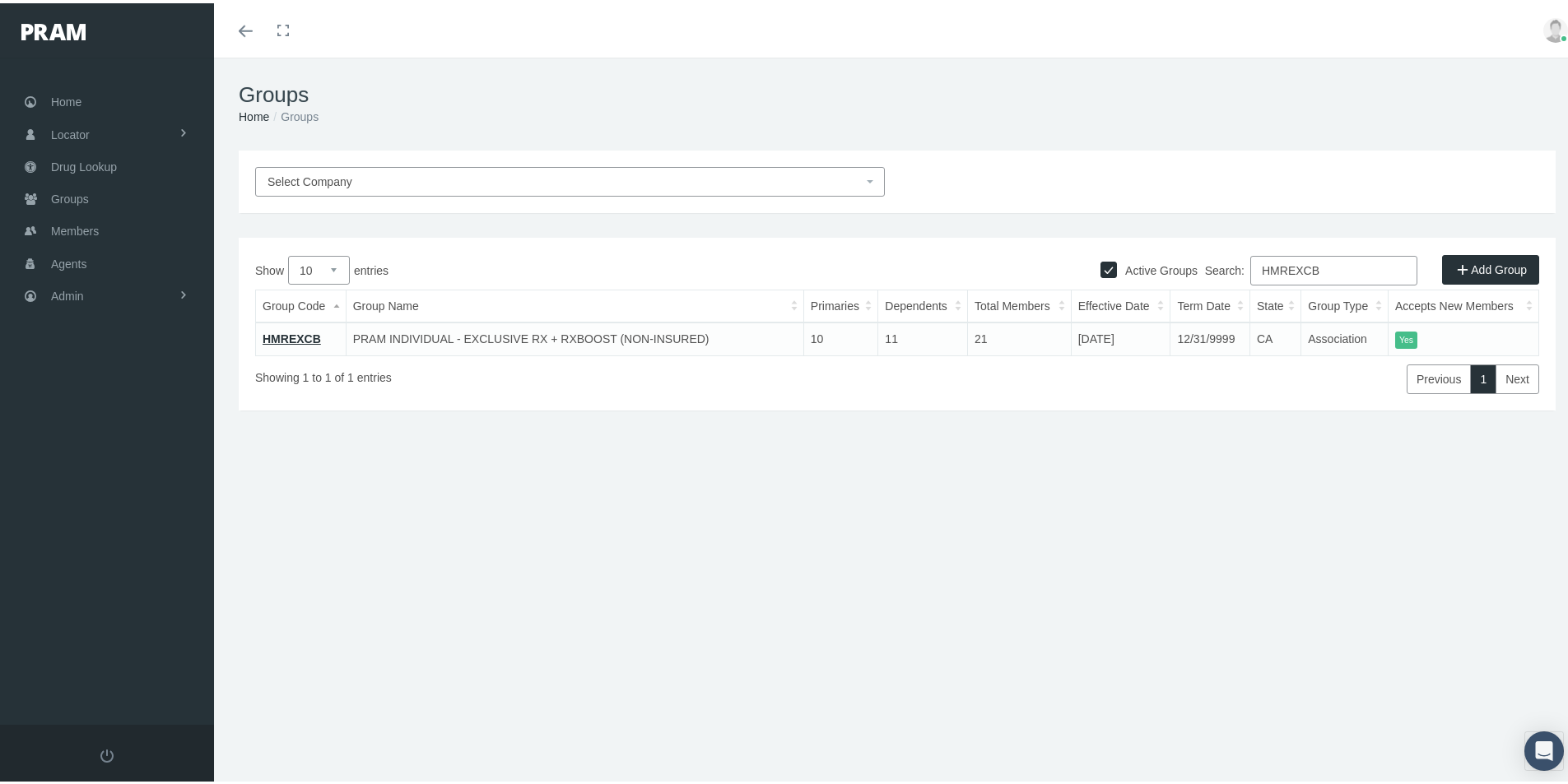
type input "HMREXCB"
click at [287, 332] on link "HMREXCB" at bounding box center [291, 335] width 58 height 13
